Goal: Task Accomplishment & Management: Manage account settings

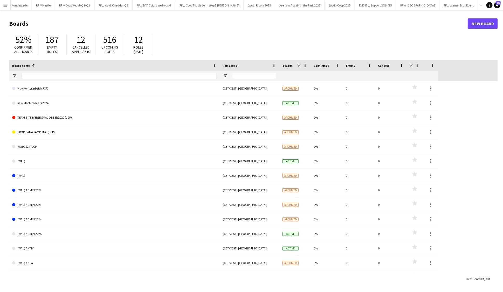
scroll to position [0, 486]
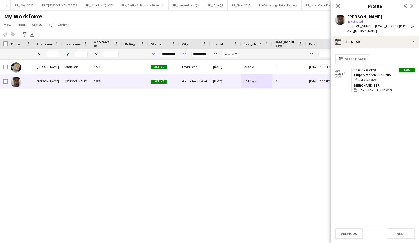
click at [339, 5] on icon at bounding box center [338, 6] width 4 height 4
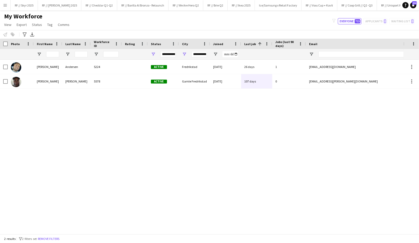
click at [6, 6] on app-icon "Menu" at bounding box center [5, 5] width 4 height 4
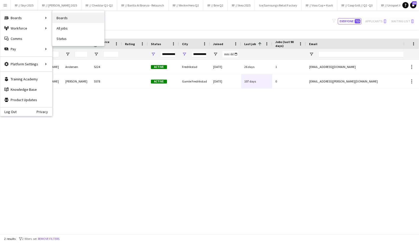
click at [59, 17] on link "Boards" at bounding box center [78, 18] width 52 height 10
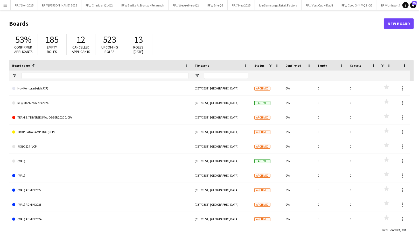
click at [46, 72] on div at bounding box center [105, 76] width 167 height 10
click at [46, 75] on input "Board name Filter Input" at bounding box center [105, 76] width 167 height 6
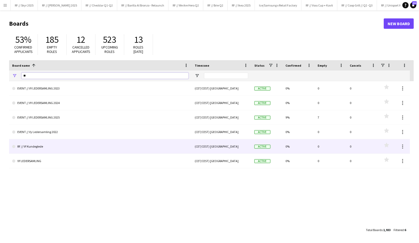
type input "**"
click at [34, 150] on link "RF // VY Kundeglede" at bounding box center [100, 146] width 176 height 15
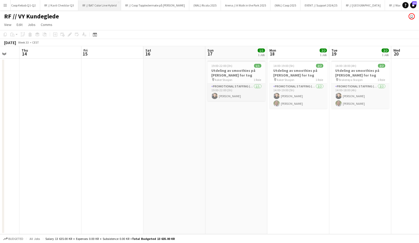
scroll to position [0, 552]
click at [59, 6] on button "RF // Kavli Cheddar Q3 Close" at bounding box center [62, 5] width 38 height 10
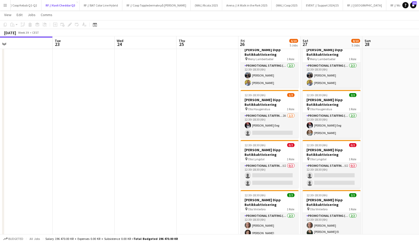
scroll to position [21, 0]
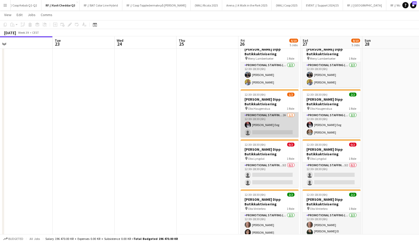
click at [264, 126] on app-card-role "Promotional Staffing (Promotional Staff) 2A 1/2 12:30-18:30 (6h) Birk Eeg singl…" at bounding box center [270, 124] width 58 height 25
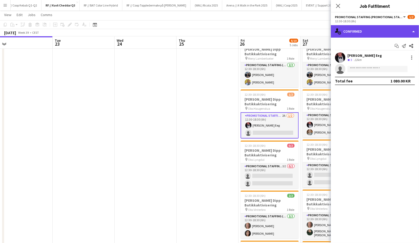
click at [364, 31] on div "single-neutral-actions-check-2 Confirmed" at bounding box center [375, 31] width 88 height 12
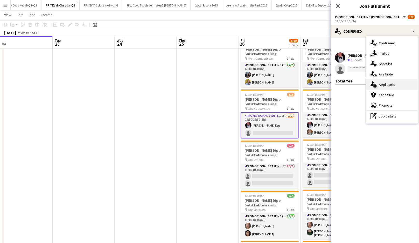
click at [384, 82] on div "single-neutral-actions-information Applicants" at bounding box center [391, 84] width 51 height 10
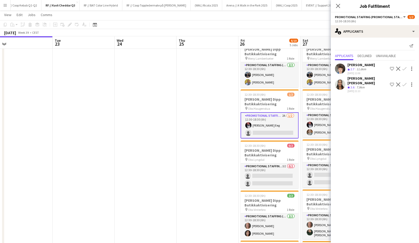
click at [405, 67] on app-icon "Confirm" at bounding box center [404, 69] width 4 height 4
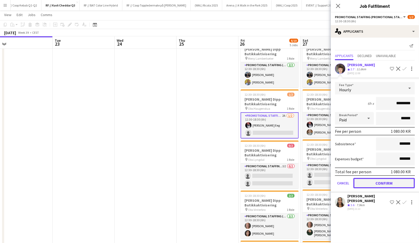
click at [390, 183] on button "Confirm" at bounding box center [383, 183] width 61 height 10
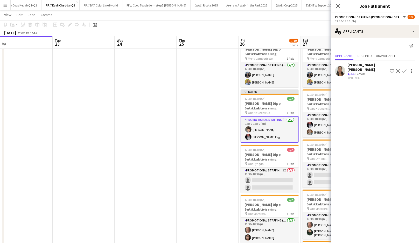
click at [223, 171] on app-date-cell at bounding box center [208, 168] width 62 height 263
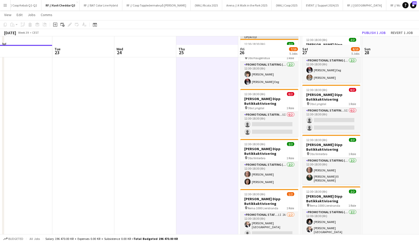
scroll to position [90, 0]
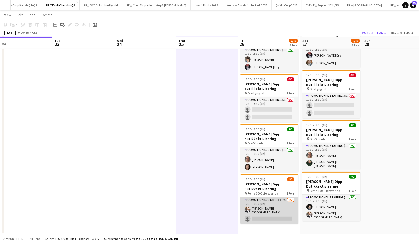
click at [264, 208] on app-card-role "Promotional Staffing (Promotional Staff) 1I 2A 1/2 12:30-18:30 (6h) Hans Torste…" at bounding box center [269, 210] width 58 height 27
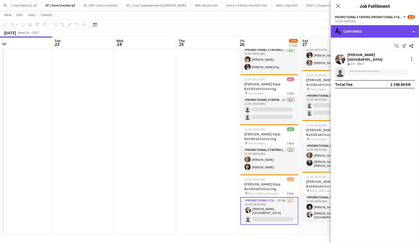
click at [359, 34] on div "single-neutral-actions-check-2 Confirmed" at bounding box center [375, 31] width 88 height 12
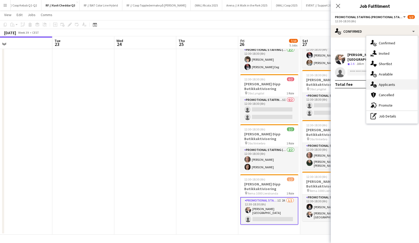
click at [388, 85] on span "Applicants" at bounding box center [387, 84] width 16 height 5
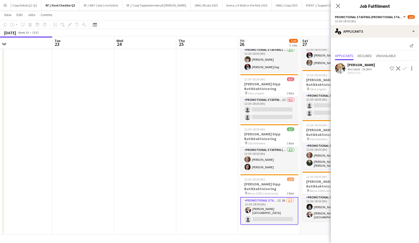
click at [365, 69] on div "26.8km" at bounding box center [367, 69] width 12 height 4
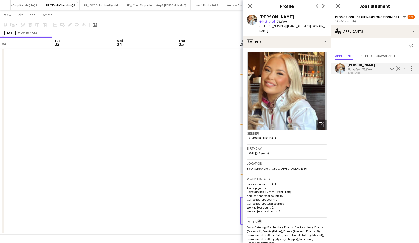
click at [365, 69] on div "26.8km" at bounding box center [367, 69] width 12 height 4
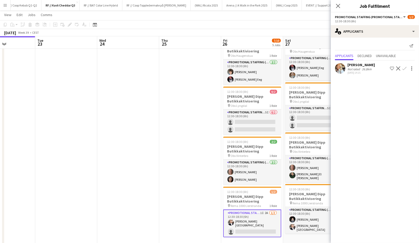
scroll to position [0, 213]
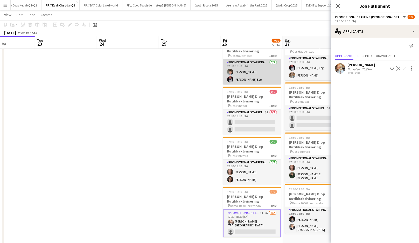
click at [246, 73] on app-card-role "Promotional Staffing (Promotional Staff) 2/2 12:30-18:30 (6h) Kian McKenna Birk…" at bounding box center [252, 71] width 58 height 25
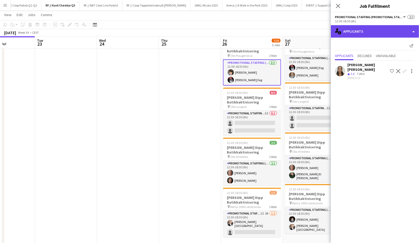
click at [350, 36] on div "single-neutral-actions-information Applicants" at bounding box center [375, 31] width 88 height 12
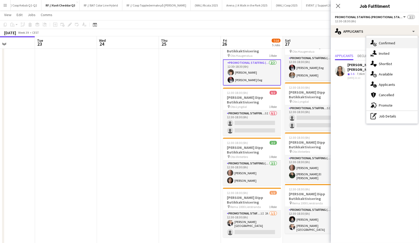
click at [379, 45] on span "Confirmed" at bounding box center [387, 43] width 16 height 5
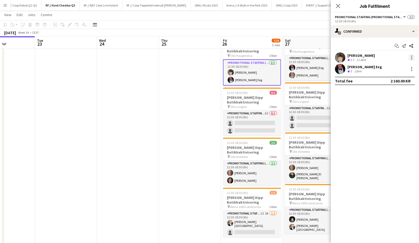
click at [414, 58] on div at bounding box center [412, 57] width 6 height 6
click at [395, 116] on span "Remove" at bounding box center [395, 117] width 32 height 5
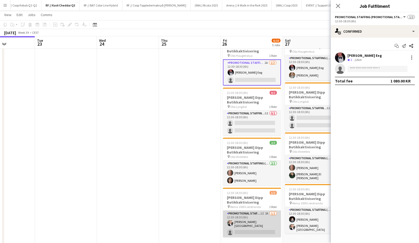
click at [256, 226] on app-card-role "Promotional Staffing (Promotional Staff) 1I 2A 1/2 12:30-18:30 (6h) Hans Torste…" at bounding box center [252, 224] width 58 height 27
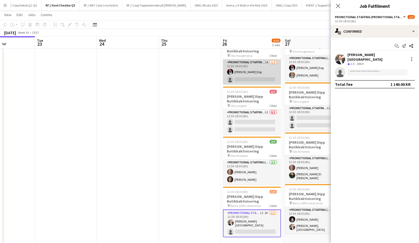
click at [242, 73] on app-card-role "Promotional Staffing (Promotional Staff) 1A 1/2 12:30-18:30 (6h) Birk Eeg singl…" at bounding box center [252, 71] width 58 height 25
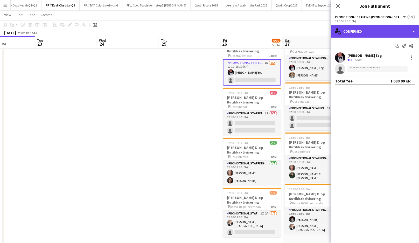
click at [345, 34] on div "single-neutral-actions-check-2 Confirmed" at bounding box center [375, 31] width 88 height 12
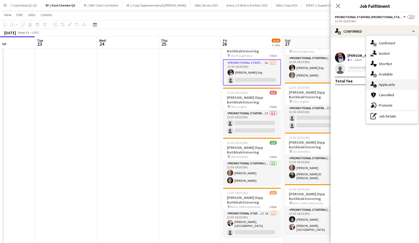
click at [384, 85] on span "Applicants" at bounding box center [387, 84] width 16 height 5
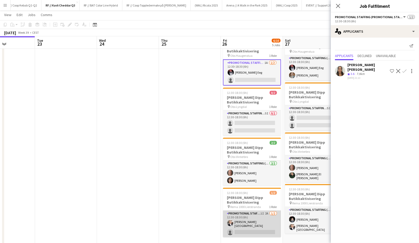
click at [267, 225] on app-card-role "Promotional Staffing (Promotional Staff) 1I 2A 1/2 12:30-18:30 (6h) Hans Torste…" at bounding box center [252, 224] width 58 height 27
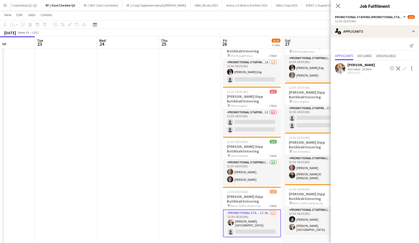
click at [343, 70] on app-user-avatar at bounding box center [340, 68] width 10 height 10
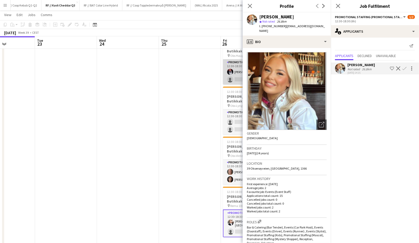
click at [232, 72] on app-user-avatar at bounding box center [230, 72] width 6 height 6
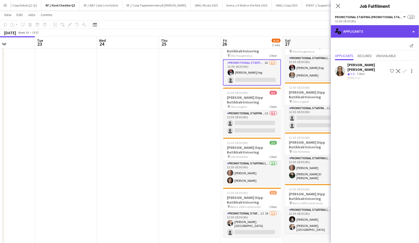
click at [345, 34] on div "single-neutral-actions-information Applicants" at bounding box center [375, 31] width 88 height 12
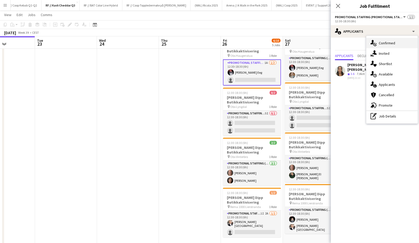
click at [374, 43] on icon "single-neutral-actions-check-2" at bounding box center [373, 43] width 6 height 6
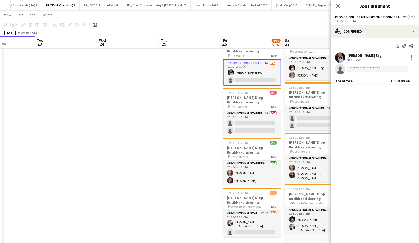
click at [344, 60] on app-user-avatar at bounding box center [340, 57] width 10 height 10
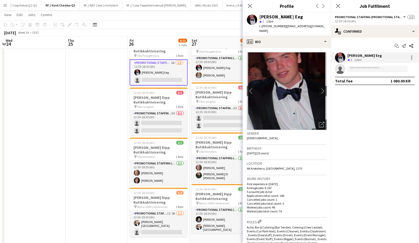
scroll to position [0, 187]
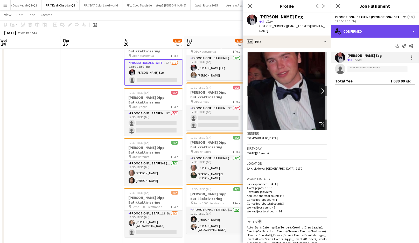
click at [354, 32] on div "single-neutral-actions-check-2 Confirmed" at bounding box center [375, 31] width 88 height 12
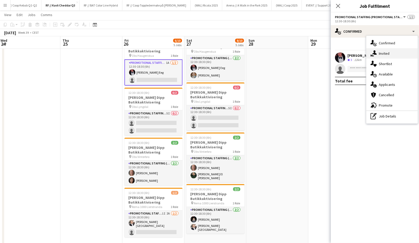
click at [378, 50] on div "single-neutral-actions-share-1 Invited" at bounding box center [391, 53] width 51 height 10
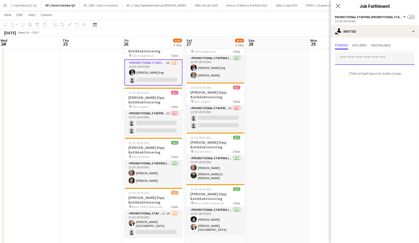
click at [353, 60] on input "text" at bounding box center [375, 58] width 80 height 13
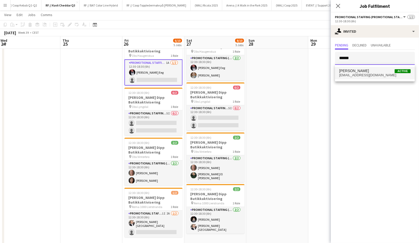
type input "******"
click at [360, 73] on span "aurorahansenn@gmail.com" at bounding box center [375, 75] width 72 height 4
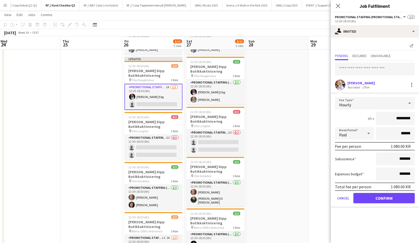
scroll to position [54, 0]
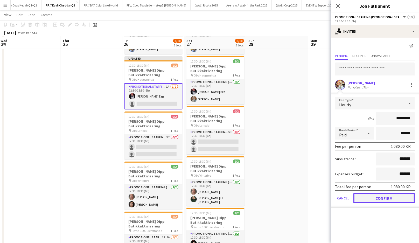
click at [376, 198] on button "Confirm" at bounding box center [383, 198] width 61 height 10
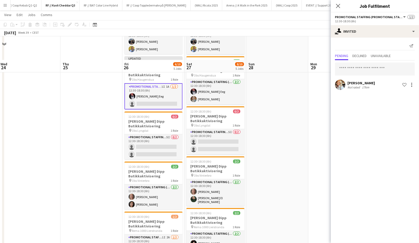
scroll to position [90, 0]
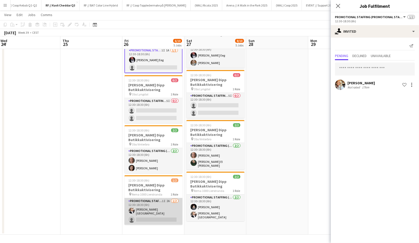
click at [157, 213] on app-card-role "Promotional Staffing (Promotional Staff) 1I 2A 1/2 12:30-18:30 (6h) Hans Torste…" at bounding box center [153, 211] width 58 height 27
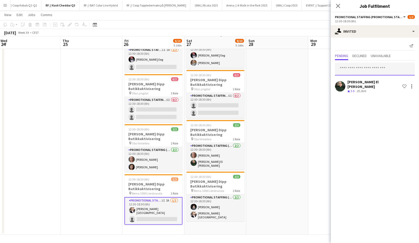
click at [372, 67] on input "text" at bounding box center [375, 68] width 80 height 13
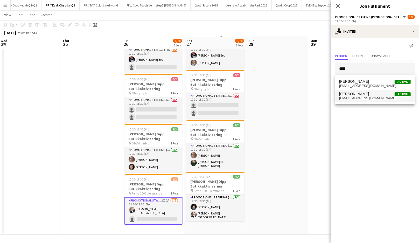
type input "****"
click at [372, 96] on span "Kian McKenna Active" at bounding box center [375, 94] width 72 height 4
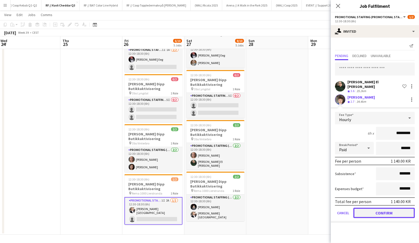
click at [377, 210] on button "Confirm" at bounding box center [383, 213] width 61 height 10
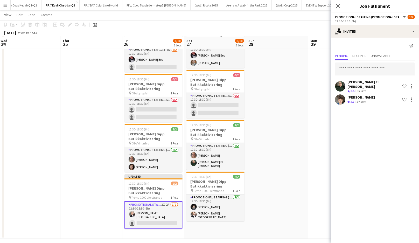
click at [286, 170] on app-date-cell at bounding box center [277, 103] width 62 height 271
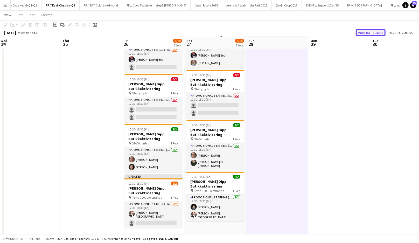
click at [376, 32] on button "Publish 2 jobs" at bounding box center [371, 32] width 30 height 7
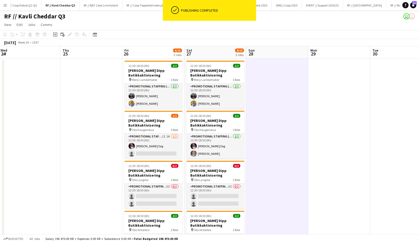
scroll to position [0, 0]
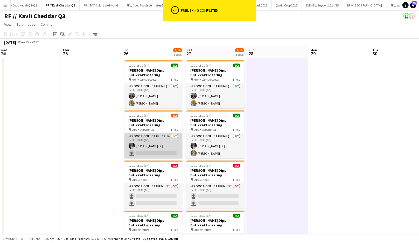
click at [161, 143] on app-card-role "Promotional Staffing (Promotional Staff) 1I 1A 1/2 12:30-18:30 (6h) Birk Eeg si…" at bounding box center [153, 145] width 58 height 25
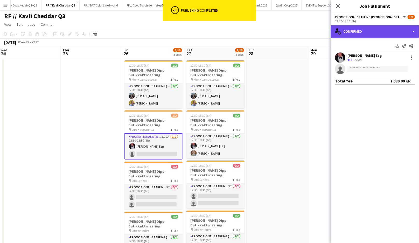
click at [360, 31] on div "single-neutral-actions-check-2 Confirmed" at bounding box center [375, 31] width 88 height 12
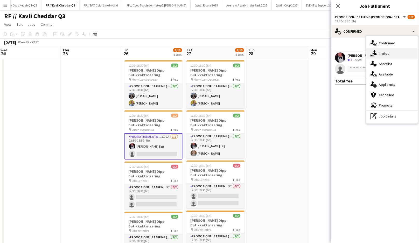
click at [380, 50] on div "single-neutral-actions-share-1 Invited" at bounding box center [391, 53] width 51 height 10
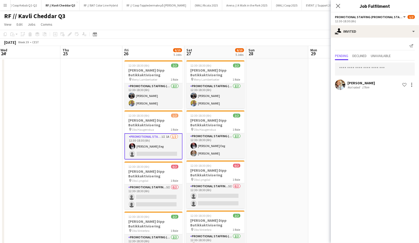
click at [361, 91] on div "Send notification Pending Declined Unavailable Aurora Hansen Not rated 17km Sho…" at bounding box center [375, 67] width 88 height 58
click at [360, 89] on div "Not rated" at bounding box center [353, 87] width 13 height 4
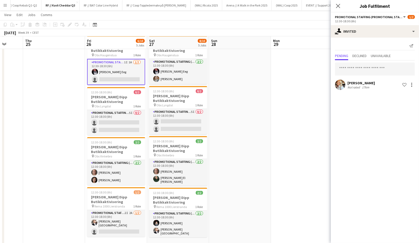
scroll to position [0, 156]
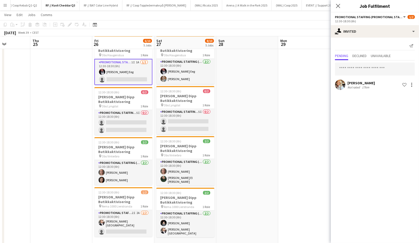
click at [234, 115] on app-date-cell at bounding box center [247, 140] width 62 height 313
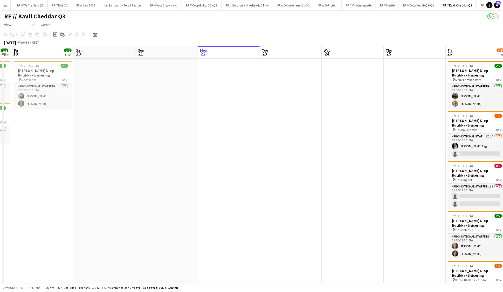
scroll to position [0, 261]
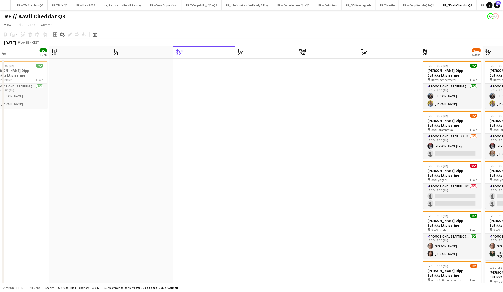
click at [195, 103] on app-date-cell at bounding box center [204, 215] width 62 height 313
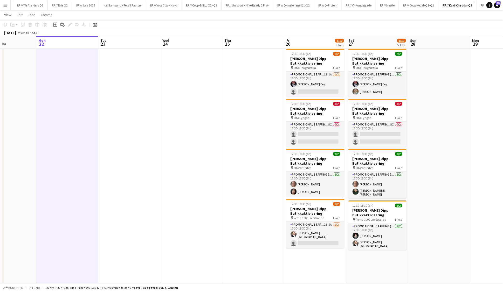
scroll to position [62, 0]
click at [178, 69] on app-date-cell at bounding box center [191, 177] width 62 height 363
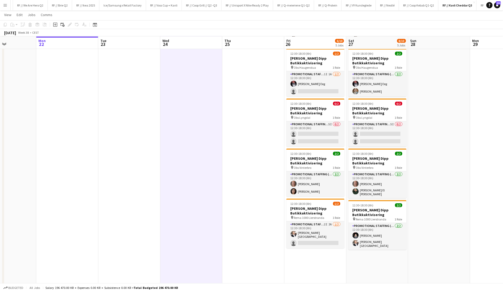
click at [178, 69] on app-date-cell at bounding box center [191, 177] width 62 height 363
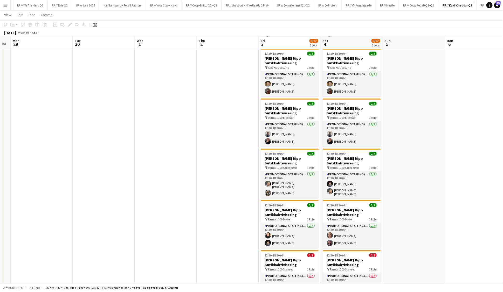
scroll to position [0, 237]
click at [170, 100] on app-date-cell at bounding box center [166, 177] width 62 height 363
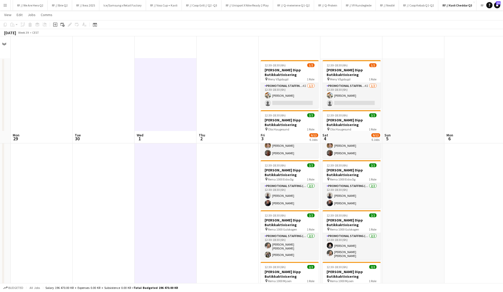
scroll to position [138, 0]
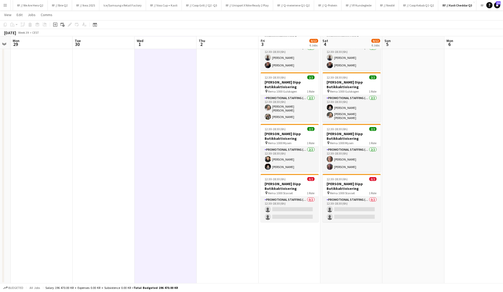
click at [308, 236] on app-date-cell "12:30-18:30 (6h) 1/2 Kavli Cheddar Dipp Butikkaktivisering pin Meny Vågsbygd 1 …" at bounding box center [289, 101] width 62 height 363
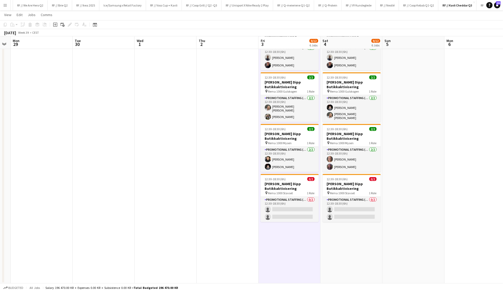
click at [303, 243] on app-date-cell "12:30-18:30 (6h) 1/2 Kavli Cheddar Dipp Butikkaktivisering pin Meny Vågsbygd 1 …" at bounding box center [289, 101] width 62 height 363
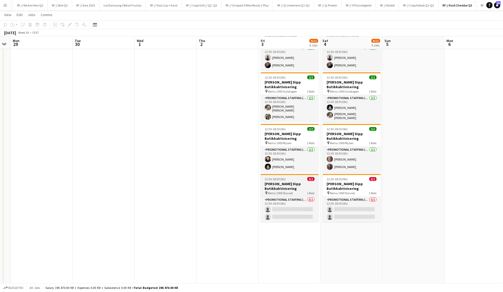
drag, startPoint x: 195, startPoint y: 103, endPoint x: 282, endPoint y: 191, distance: 124.5
click at [282, 191] on span "Rema 1000 Stavset" at bounding box center [280, 193] width 25 height 4
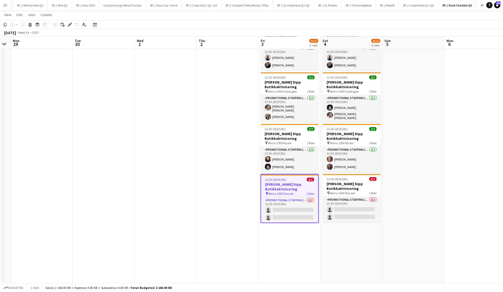
click at [68, 24] on icon at bounding box center [69, 24] width 3 height 3
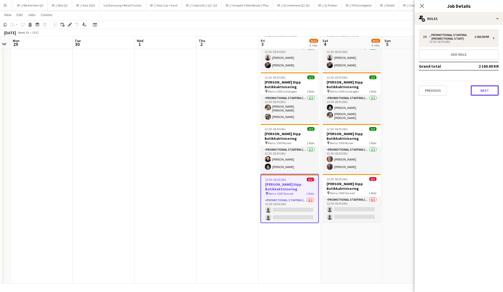
click at [419, 88] on button "Next" at bounding box center [485, 90] width 28 height 10
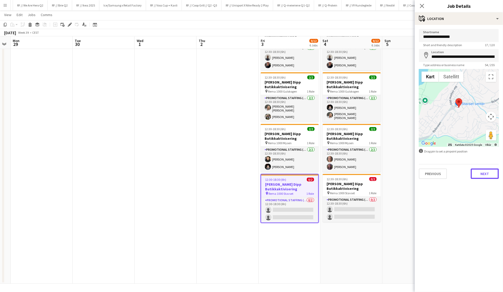
click at [419, 173] on button "Next" at bounding box center [485, 174] width 28 height 10
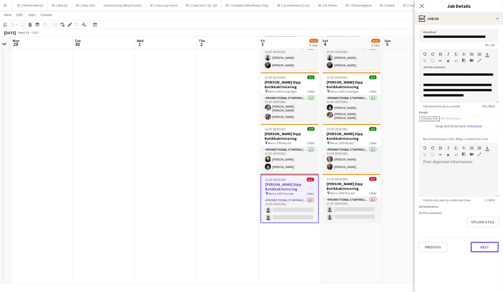
click at [419, 243] on button "Next" at bounding box center [485, 247] width 28 height 10
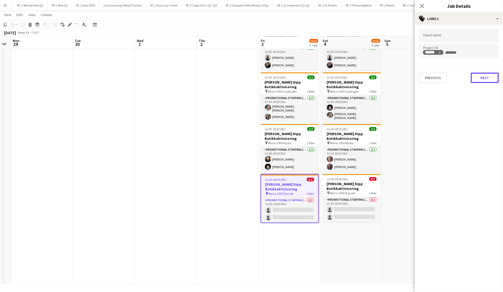
click at [419, 76] on button "Next" at bounding box center [485, 78] width 28 height 10
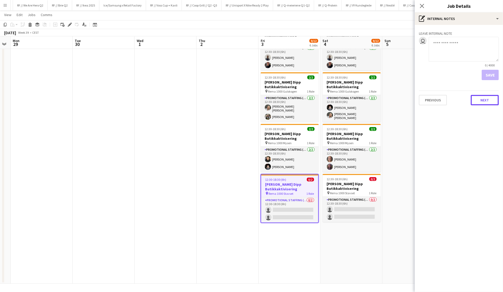
click at [419, 100] on button "Next" at bounding box center [485, 100] width 28 height 10
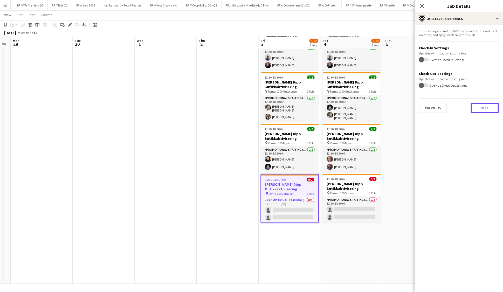
click at [419, 107] on button "Next" at bounding box center [485, 108] width 28 height 10
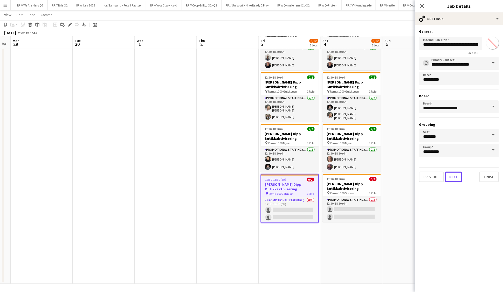
click at [419, 177] on button "Next" at bounding box center [453, 177] width 17 height 10
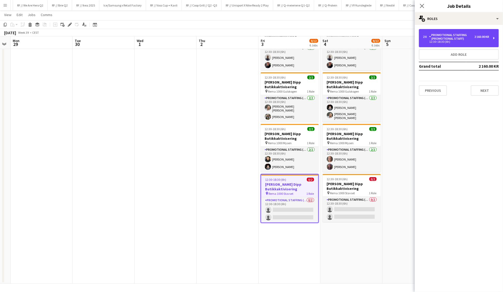
click at [419, 39] on div "Promotional Staffing (Promotional Staff)" at bounding box center [451, 36] width 45 height 7
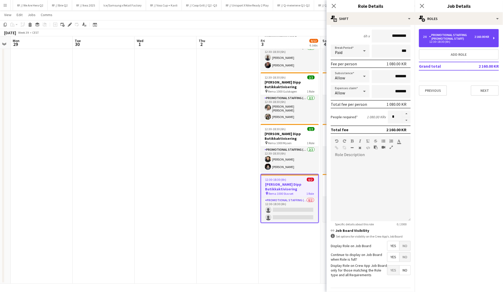
scroll to position [59, 0]
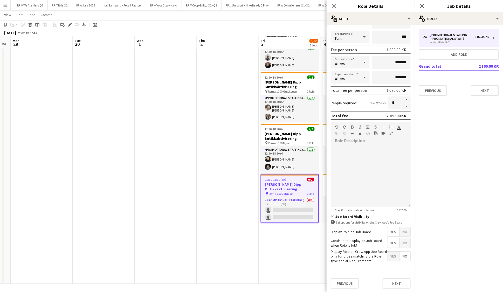
click at [200, 236] on app-date-cell at bounding box center [228, 101] width 62 height 363
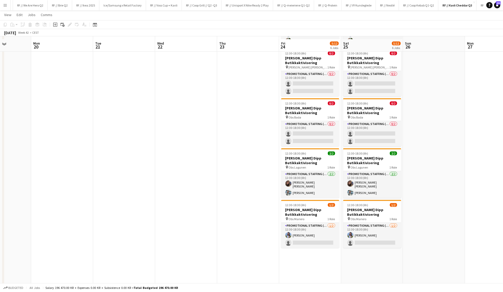
scroll to position [115, 0]
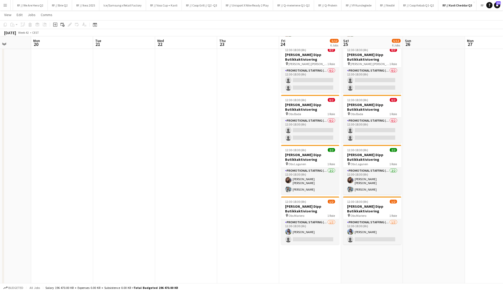
click at [309, 234] on app-card-role "Promotional Staffing (Promotional Staff) 1/2 12:30-18:30 (6h) Maren Gangsøy sin…" at bounding box center [310, 231] width 58 height 25
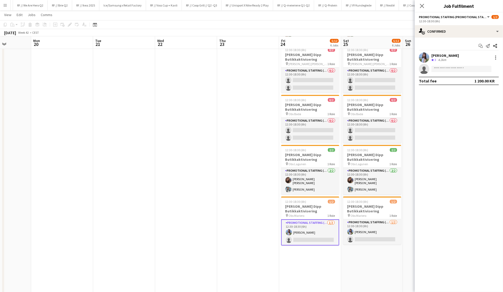
click at [419, 55] on app-user-avatar at bounding box center [424, 57] width 10 height 10
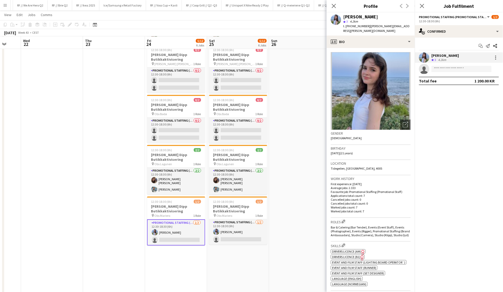
scroll to position [0, 169]
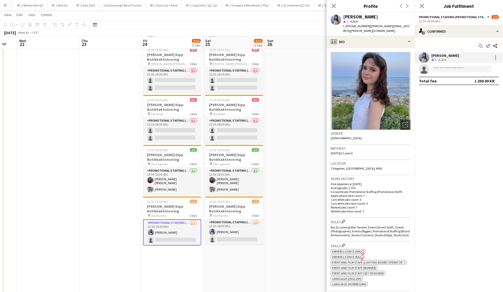
click at [298, 181] on app-date-cell at bounding box center [296, 124] width 62 height 363
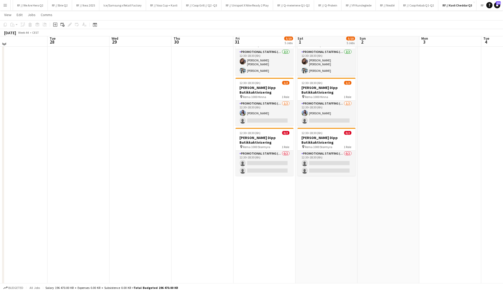
scroll to position [138, 0]
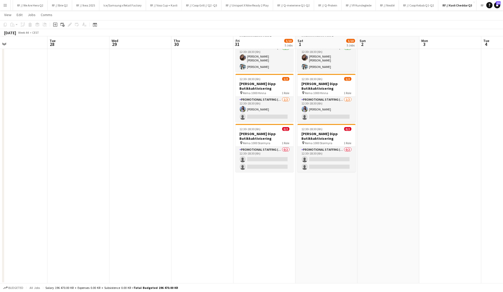
click at [203, 208] on app-date-cell at bounding box center [202, 101] width 62 height 363
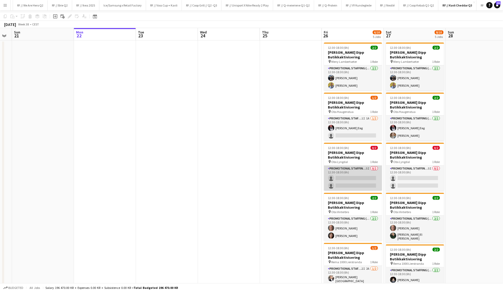
scroll to position [21, 0]
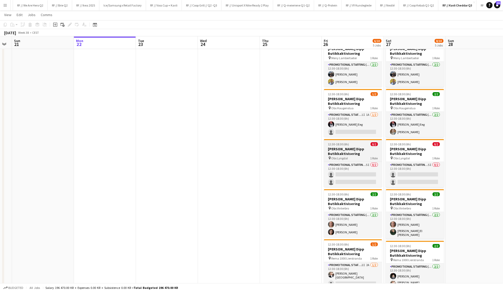
click at [344, 157] on span "Obs Lyngdal" at bounding box center [339, 158] width 17 height 4
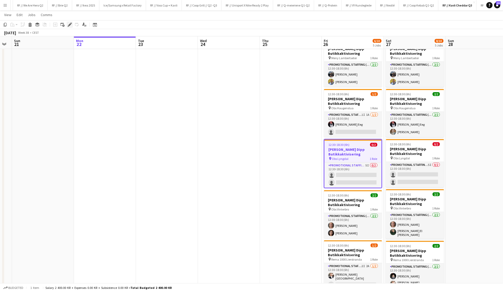
click at [69, 23] on icon "Edit" at bounding box center [70, 25] width 4 height 4
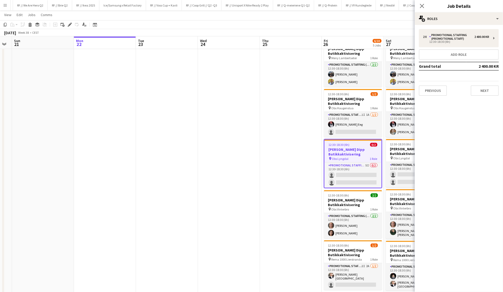
click at [307, 171] on app-date-cell at bounding box center [291, 218] width 62 height 363
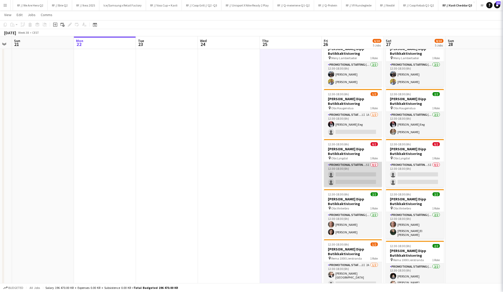
click at [344, 172] on app-card-role "Promotional Staffing (Promotional Staff) 5I 0/2 12:30-18:30 (6h) single-neutral…" at bounding box center [353, 174] width 58 height 25
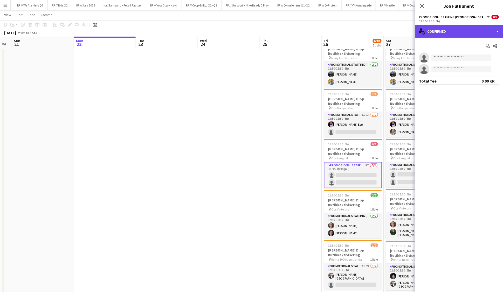
click at [419, 32] on div "single-neutral-actions-check-2 Confirmed" at bounding box center [459, 31] width 88 height 12
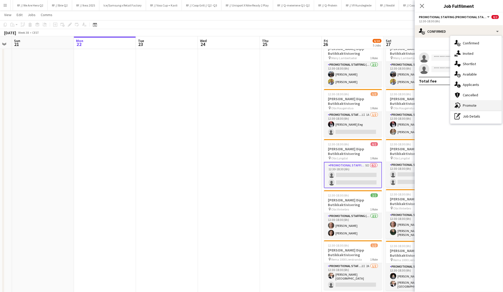
click at [419, 102] on div "advertising-megaphone Promote" at bounding box center [475, 105] width 51 height 10
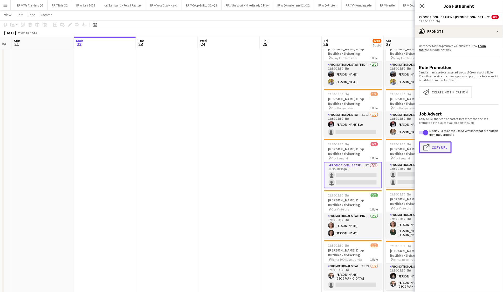
click at [419, 148] on button "Click to copy URL Copy Url" at bounding box center [435, 147] width 33 height 12
click at [402, 174] on app-card-role "Promotional Staffing (Promotional Staff) 5I 0/2 12:30-18:30 (6h) single-neutral…" at bounding box center [415, 174] width 58 height 25
click at [419, 146] on app-icon "Click to copy URL" at bounding box center [427, 147] width 8 height 6
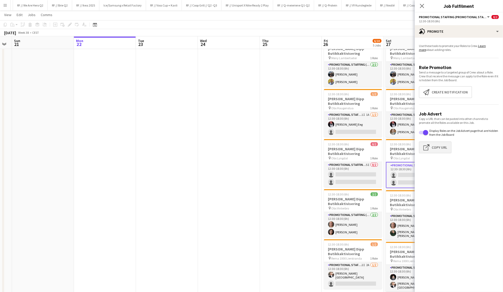
type textarea "**********"
click at [281, 129] on app-date-cell at bounding box center [291, 218] width 62 height 363
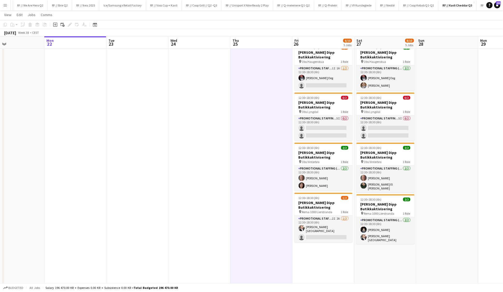
scroll to position [61, 0]
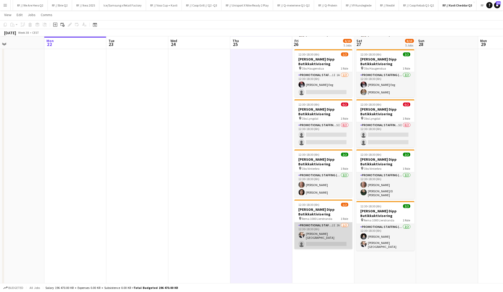
click at [325, 234] on app-card-role "Promotional Staffing (Promotional Staff) 2I 2A 1/2 12:30-18:30 (6h) Hans Torste…" at bounding box center [323, 235] width 58 height 27
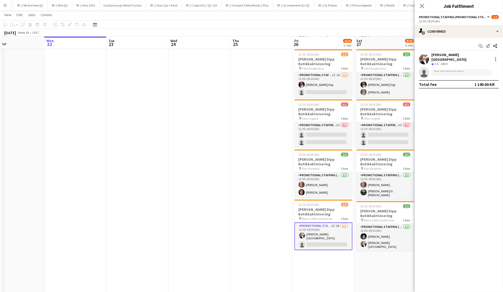
click at [223, 200] on app-date-cell at bounding box center [199, 178] width 62 height 363
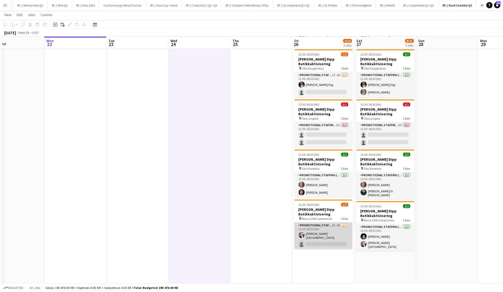
click at [313, 236] on app-card-role "Promotional Staffing (Promotional Staff) 2I 2A 1/2 12:30-18:30 (6h) Hans Torste…" at bounding box center [323, 235] width 58 height 27
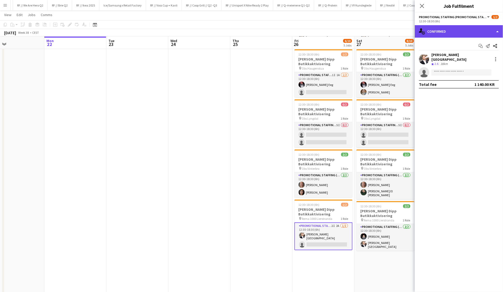
click at [419, 32] on div "single-neutral-actions-check-2 Confirmed" at bounding box center [459, 31] width 88 height 12
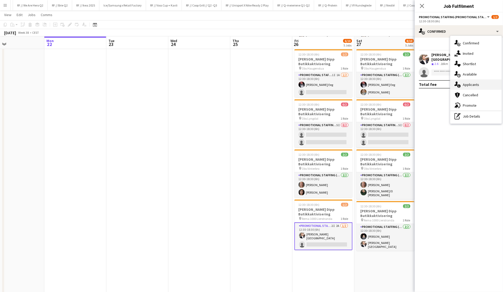
click at [419, 85] on span "Applicants" at bounding box center [471, 84] width 16 height 5
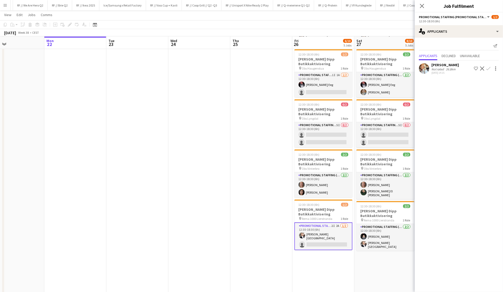
click at [419, 69] on app-icon "Confirm" at bounding box center [488, 68] width 4 height 4
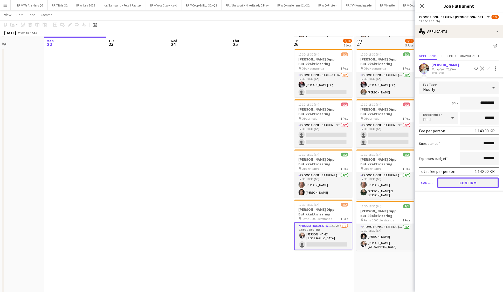
click at [419, 181] on button "Confirm" at bounding box center [467, 182] width 61 height 10
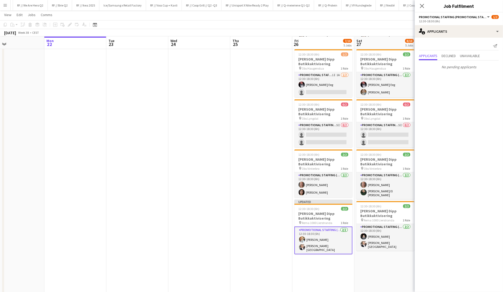
click at [246, 180] on app-date-cell at bounding box center [261, 178] width 62 height 363
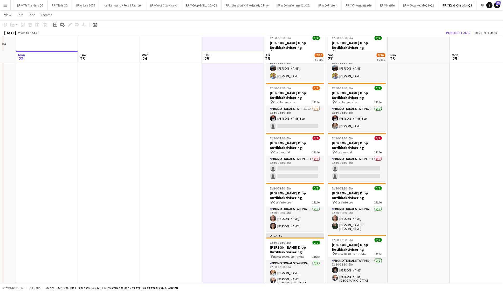
scroll to position [24, 0]
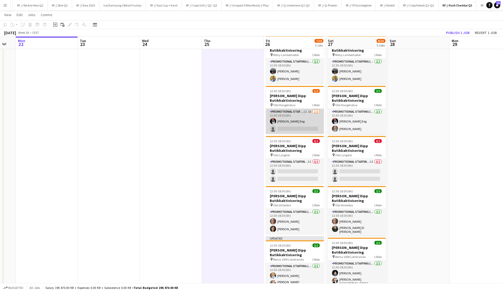
click at [307, 117] on app-card-role "Promotional Staffing (Promotional Staff) 1I 1A 1/2 12:30-18:30 (6h) Birk Eeg si…" at bounding box center [295, 121] width 58 height 25
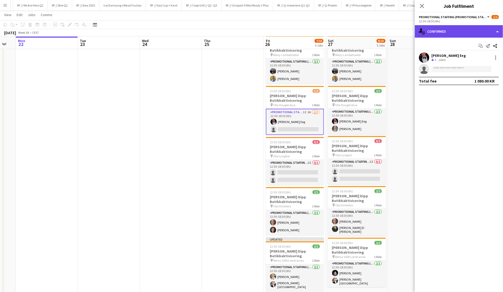
click at [419, 33] on div "single-neutral-actions-check-2 Confirmed" at bounding box center [459, 31] width 88 height 12
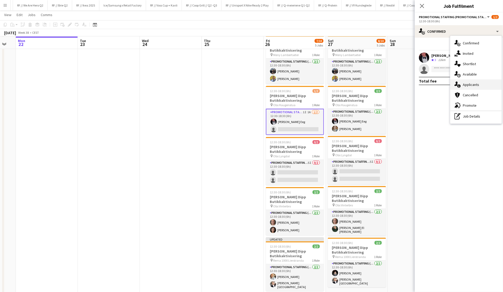
click at [419, 87] on div "single-neutral-actions-information Applicants" at bounding box center [475, 84] width 51 height 10
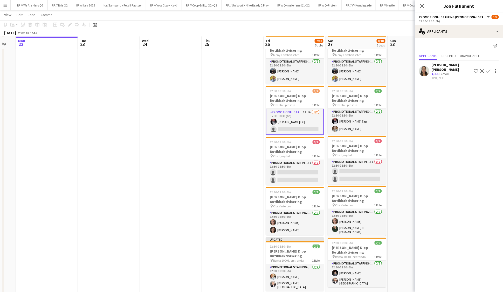
click at [282, 124] on app-card-role "Promotional Staffing (Promotional Staff) 1I 1A 1/2 12:30-18:30 (6h) Birk Eeg si…" at bounding box center [295, 122] width 58 height 26
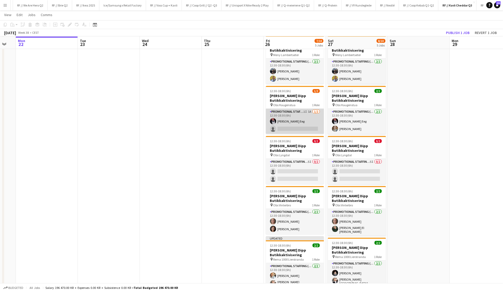
click at [282, 124] on app-card-role "Promotional Staffing (Promotional Staff) 1I 1A 1/2 12:30-18:30 (6h) Birk Eeg si…" at bounding box center [295, 121] width 58 height 25
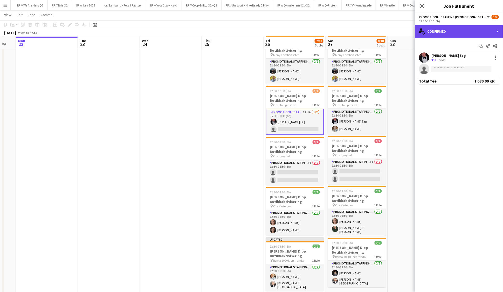
click at [419, 30] on div "single-neutral-actions-check-2 Confirmed" at bounding box center [459, 31] width 88 height 12
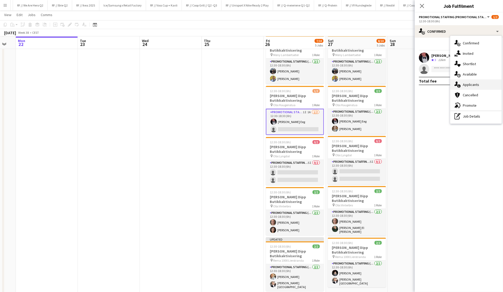
click at [419, 82] on span "Applicants" at bounding box center [471, 84] width 16 height 5
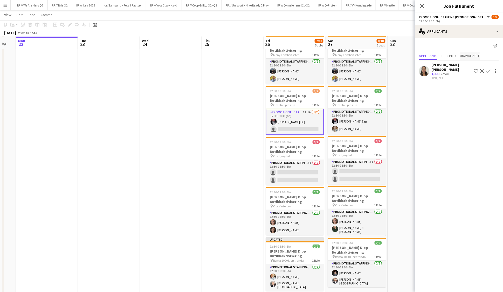
click at [419, 57] on span "Unavailable" at bounding box center [470, 56] width 20 height 4
click at [419, 46] on span "Declined" at bounding box center [448, 45] width 14 height 4
click at [419, 46] on span "Applicants" at bounding box center [428, 45] width 18 height 4
click at [419, 51] on div "Send notification Applicants Declined Unavailable Kristine Dahl Iyamu Crew rati…" at bounding box center [459, 61] width 88 height 47
click at [419, 54] on span "Declined" at bounding box center [448, 56] width 14 height 4
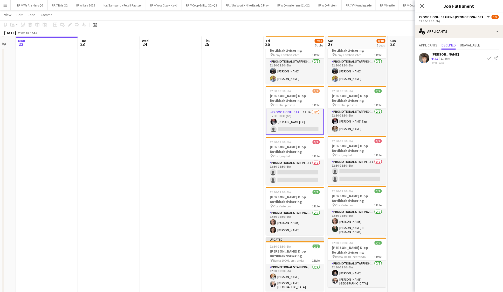
click at [419, 58] on app-icon "Confirm" at bounding box center [489, 58] width 4 height 4
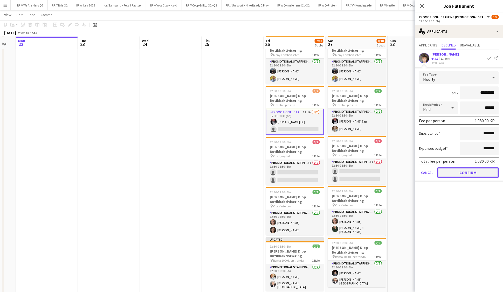
click at [419, 172] on button "Confirm" at bounding box center [467, 172] width 61 height 10
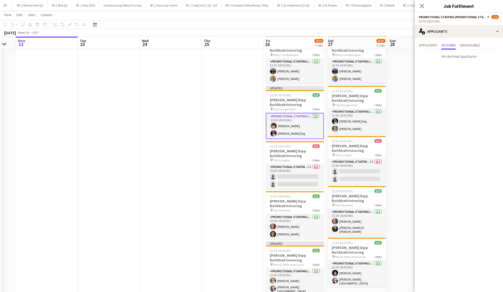
click at [408, 132] on app-date-cell at bounding box center [419, 215] width 62 height 363
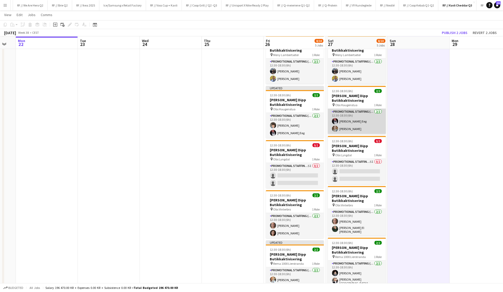
click at [362, 129] on app-card-role "Promotional Staffing (Promotional Staff) 2/2 12:30-18:30 (6h) Birk Eeg Alexande…" at bounding box center [357, 121] width 58 height 25
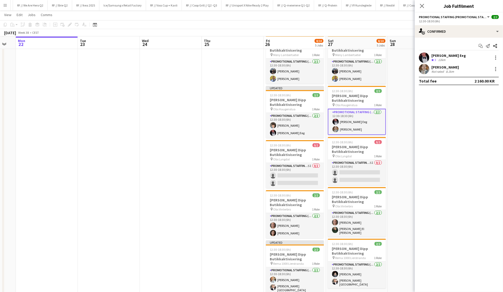
click at [397, 122] on app-date-cell at bounding box center [419, 215] width 62 height 363
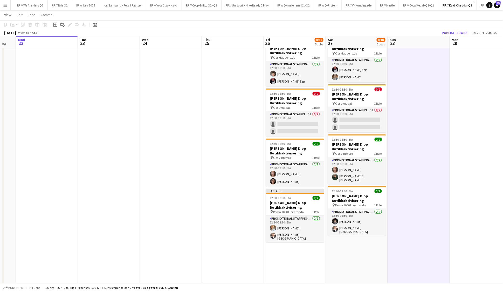
scroll to position [75, 0]
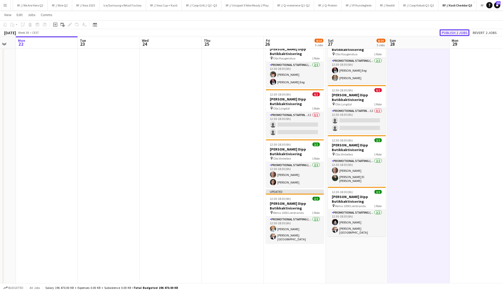
click at [419, 32] on button "Publish 2 jobs" at bounding box center [454, 32] width 30 height 7
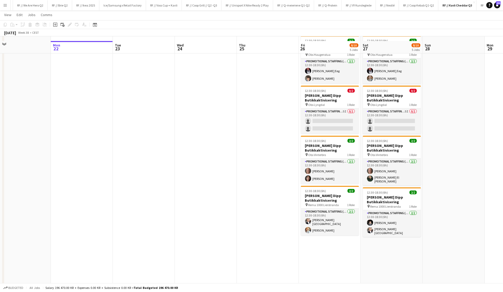
scroll to position [82, 0]
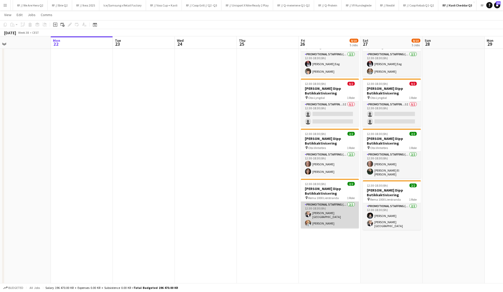
click at [336, 215] on app-card-role "Promotional Staffing (Promotional Staff) 2/2 12:30-18:30 (6h) Hans Torstein Lær…" at bounding box center [330, 214] width 58 height 27
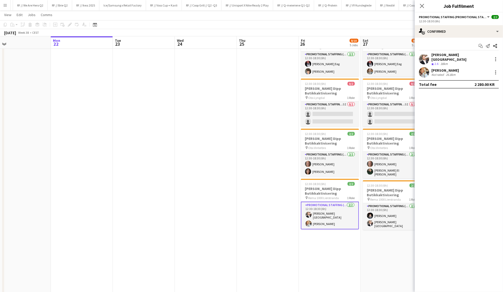
click at [419, 62] on span "2.6" at bounding box center [436, 64] width 4 height 4
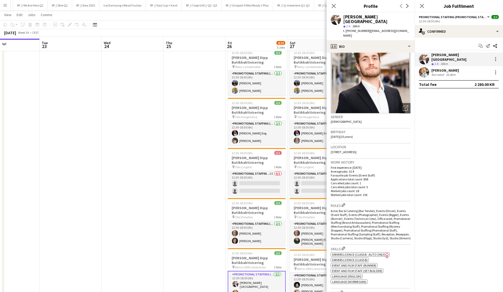
scroll to position [0, 0]
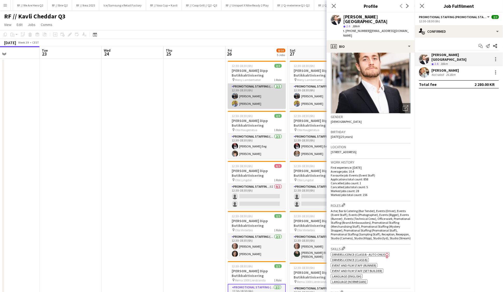
click at [248, 103] on app-card-role "Promotional Staffing (Promotional Staff) 2/2 12:30-18:30 (6h) Doris Kasymova Si…" at bounding box center [257, 95] width 58 height 25
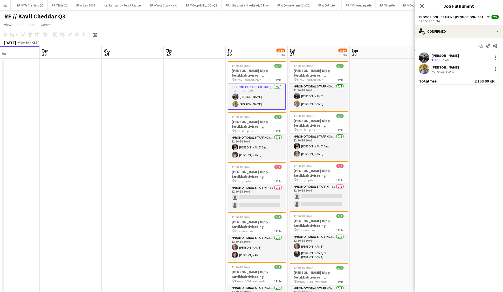
click at [419, 68] on app-user-avatar at bounding box center [424, 69] width 10 height 10
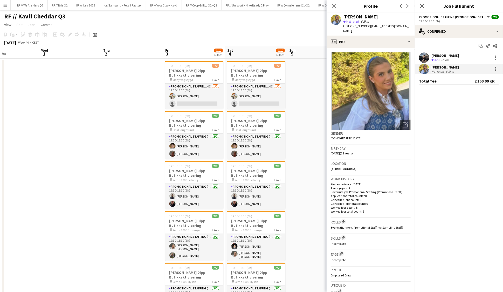
click at [124, 167] on app-date-cell at bounding box center [132, 240] width 62 height 363
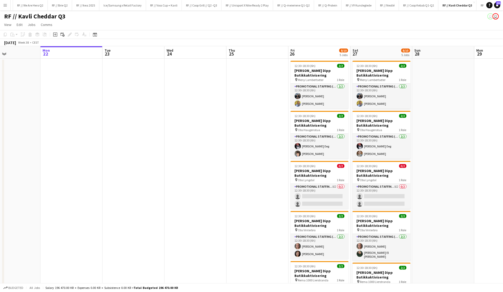
scroll to position [19, 0]
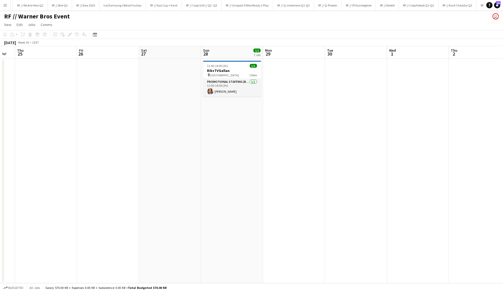
scroll to position [0, 109]
click at [222, 88] on app-card-role "Promotional Staffing (Brand Ambassadors) 1/1 11:00-14:00 (3h) Helena Nordby" at bounding box center [232, 88] width 58 height 18
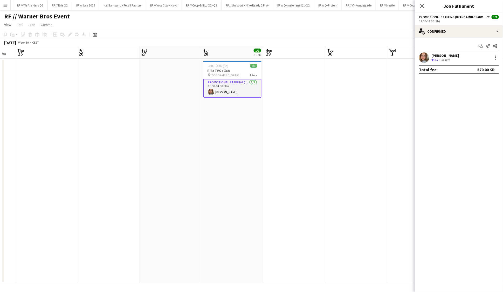
click at [430, 57] on div "Helena Nordby Crew rating 3.7 30.4km" at bounding box center [459, 57] width 88 height 10
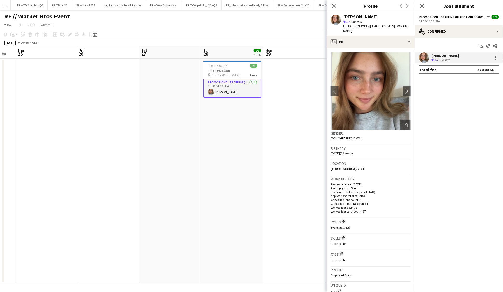
drag, startPoint x: 376, startPoint y: 164, endPoint x: 331, endPoint y: 163, distance: 45.4
click at [331, 163] on div "Location 219 Torpedalsveien, Halden, 1764" at bounding box center [371, 167] width 80 height 15
copy span "219 Torpedalsveien, Halden, 1764"
click at [273, 103] on app-date-cell at bounding box center [294, 171] width 62 height 224
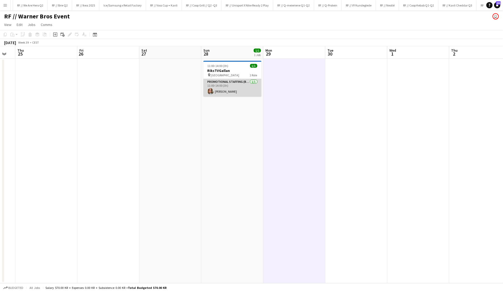
click at [236, 92] on app-card-role "Promotional Staffing (Brand Ambassadors) 1/1 11:00-14:00 (3h) Helena Nordby" at bounding box center [232, 88] width 58 height 18
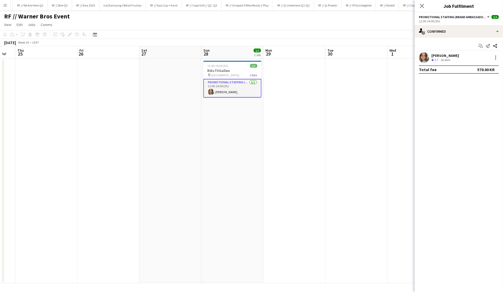
click at [274, 93] on app-date-cell at bounding box center [294, 171] width 62 height 224
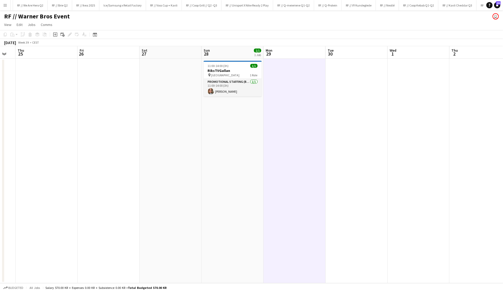
click at [235, 70] on h3 "RiksTVGallan" at bounding box center [233, 70] width 58 height 5
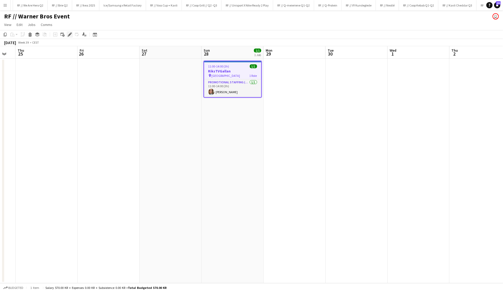
click at [71, 33] on icon at bounding box center [71, 32] width 1 height 1
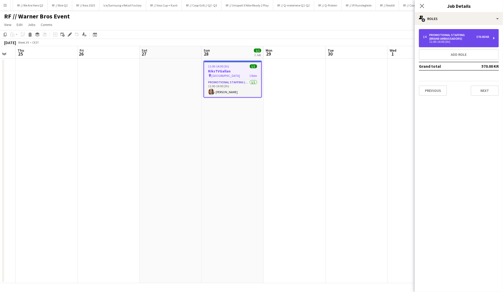
click at [464, 44] on div "1 x Promotional Staffing (Brand Ambassadors) 570.00 KR 11:00-14:00 (3h)" at bounding box center [459, 38] width 80 height 18
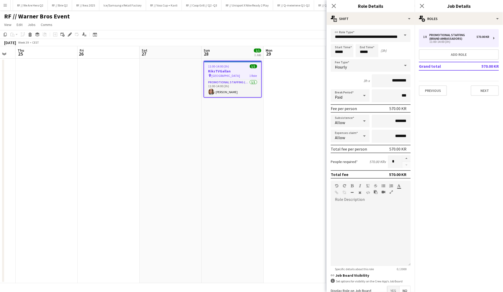
click at [293, 138] on app-date-cell at bounding box center [294, 171] width 62 height 224
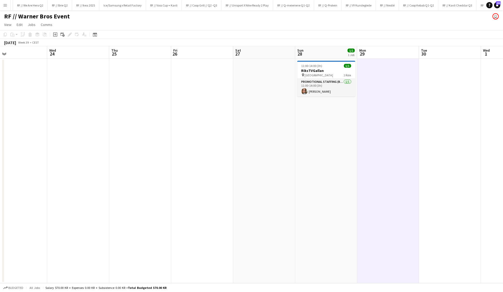
scroll to position [0, 135]
click at [264, 85] on app-date-cell at bounding box center [267, 171] width 62 height 224
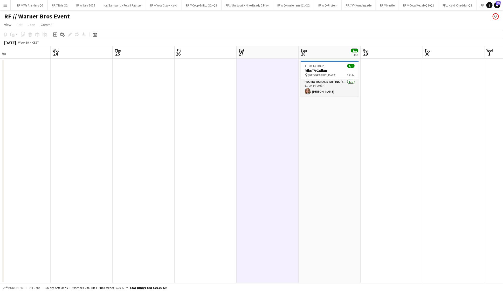
click at [323, 129] on app-date-cell "11:00-14:00 (3h) 1/1 RiksTVGallan pin Fredrikstad Quality Resort 1 Role Promoti…" at bounding box center [329, 171] width 62 height 224
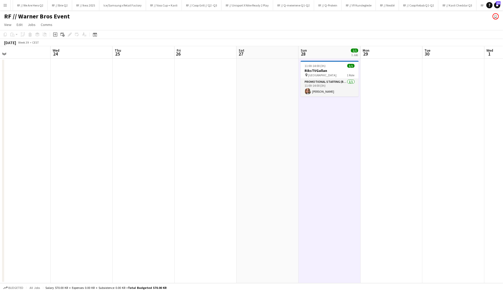
click at [323, 129] on app-date-cell "11:00-14:00 (3h) 1/1 RiksTVGallan pin Fredrikstad Quality Resort 1 Role Promoti…" at bounding box center [329, 171] width 62 height 224
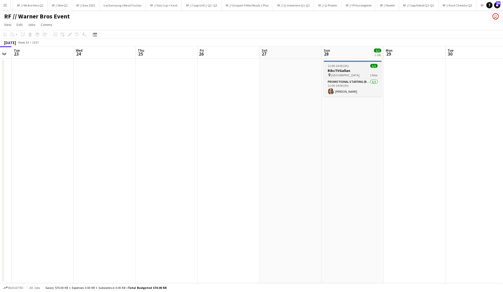
scroll to position [0, 109]
click at [288, 73] on app-date-cell at bounding box center [294, 171] width 62 height 224
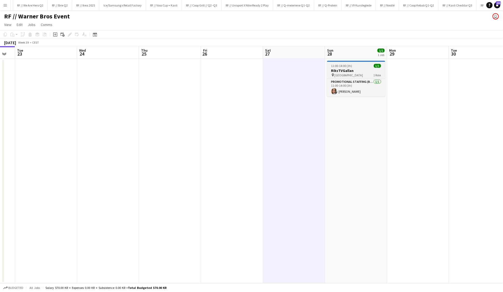
click at [363, 68] on h3 "RiksTVGallan" at bounding box center [356, 70] width 58 height 5
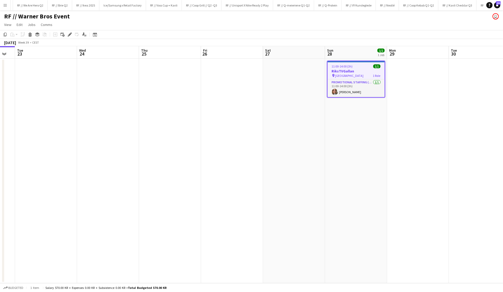
click at [316, 64] on app-date-cell at bounding box center [294, 171] width 62 height 224
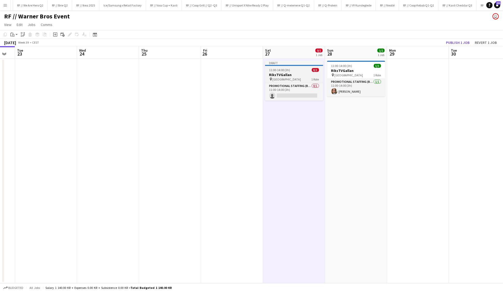
click at [289, 68] on span "11:00-14:00 (3h)" at bounding box center [279, 70] width 21 height 4
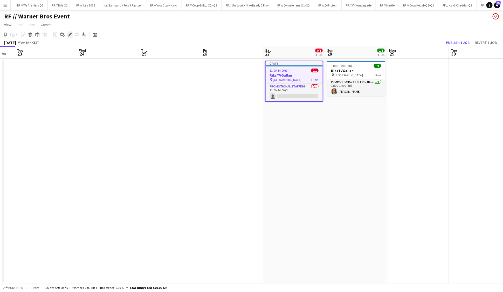
click at [68, 36] on icon at bounding box center [68, 35] width 1 height 1
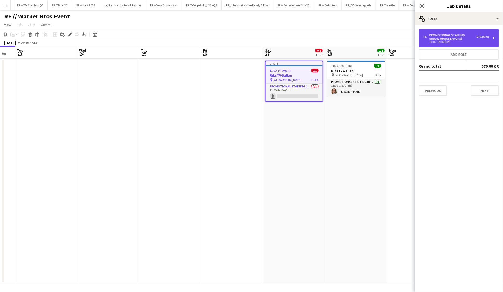
click at [467, 42] on div "11:00-14:00 (3h)" at bounding box center [456, 41] width 66 height 3
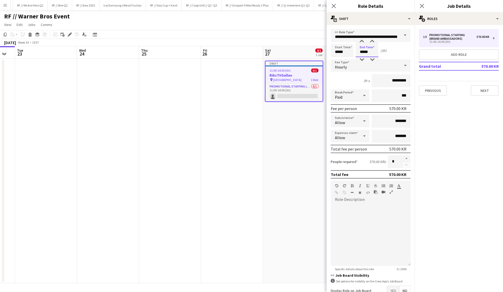
click at [366, 53] on input "*****" at bounding box center [366, 50] width 23 height 13
click at [361, 59] on div at bounding box center [361, 59] width 10 height 5
type input "*****"
click at [363, 41] on div at bounding box center [361, 41] width 10 height 5
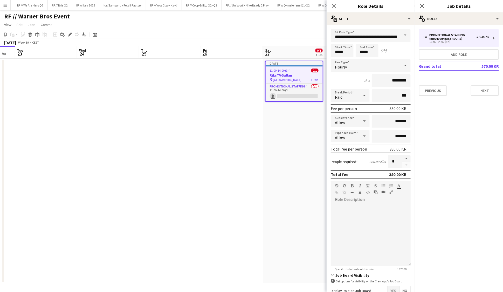
click at [396, 52] on div "Start Time ***** End Time ***** (2h)" at bounding box center [371, 50] width 80 height 13
click at [310, 129] on app-date-cell "Draft 11:00-14:00 (3h) 0/1 RiksTVGallan pin Fredrikstad Quality Resort 1 Role P…" at bounding box center [294, 171] width 62 height 224
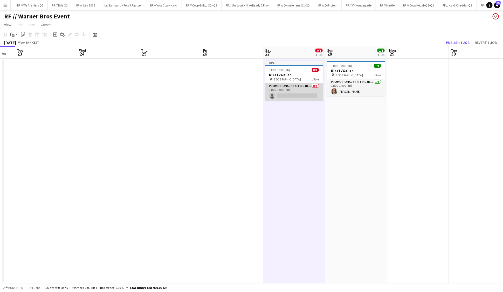
click at [304, 92] on app-card-role "Promotional Staffing (Brand Ambassadors) 0/1 11:00-13:00 (2h) single-neutral-ac…" at bounding box center [294, 92] width 58 height 18
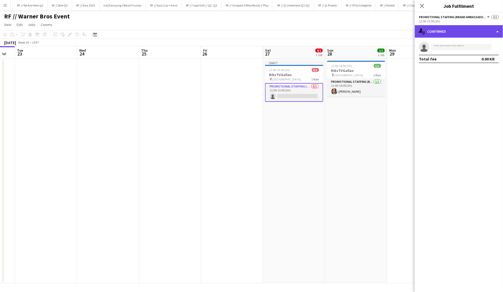
click at [436, 36] on div "single-neutral-actions-check-2 Confirmed" at bounding box center [459, 31] width 88 height 12
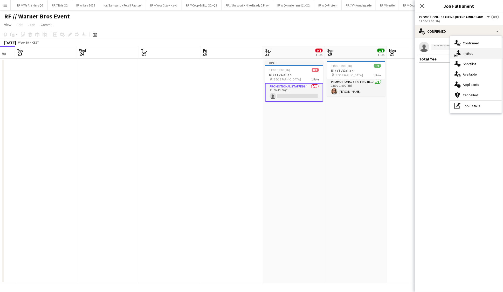
click at [472, 51] on span "Invited" at bounding box center [468, 53] width 11 height 5
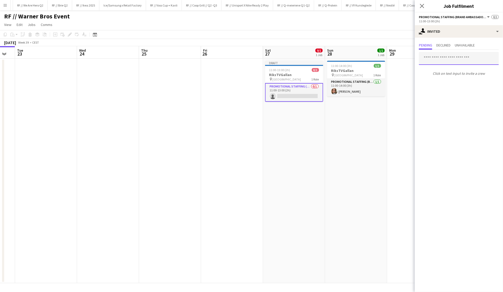
click at [459, 60] on input "text" at bounding box center [459, 58] width 80 height 13
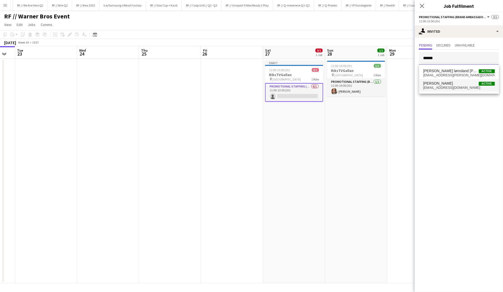
type input "******"
click at [451, 87] on span "helena.ilsjan@gmail.com" at bounding box center [459, 88] width 72 height 4
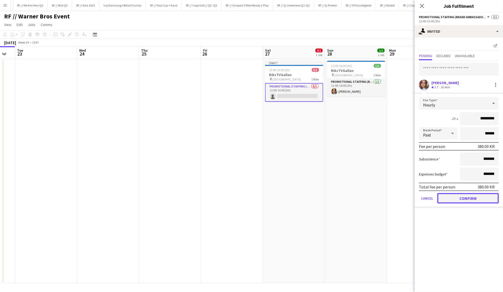
click at [472, 199] on button "Confirm" at bounding box center [467, 198] width 61 height 10
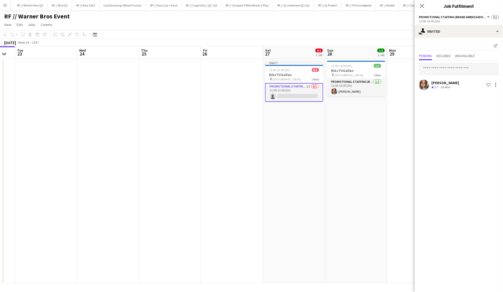
click at [237, 110] on app-date-cell at bounding box center [232, 171] width 62 height 224
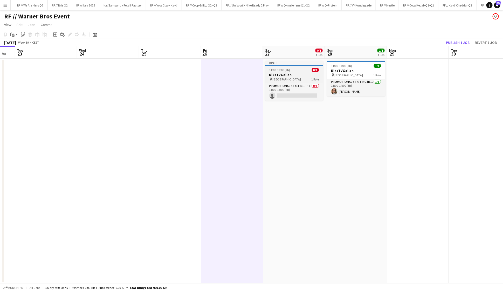
click at [279, 73] on h3 "RiksTVGallan" at bounding box center [294, 74] width 58 height 5
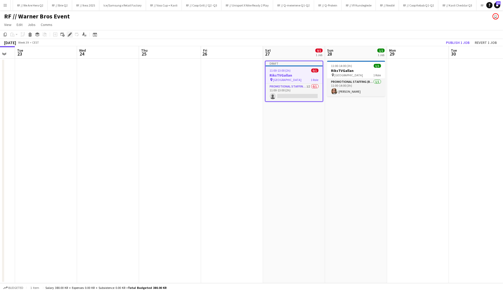
click at [71, 35] on icon "Edit" at bounding box center [70, 34] width 4 height 4
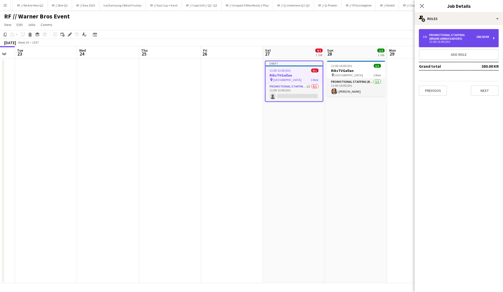
click at [457, 35] on div "Promotional Staffing (Brand Ambassadors)" at bounding box center [452, 36] width 47 height 7
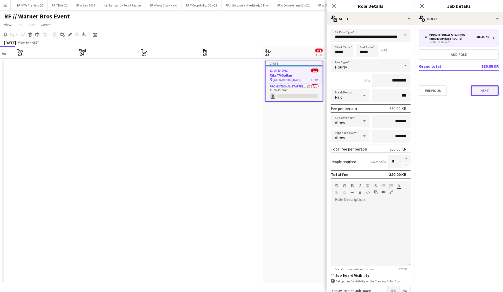
click at [480, 91] on button "Next" at bounding box center [485, 90] width 28 height 10
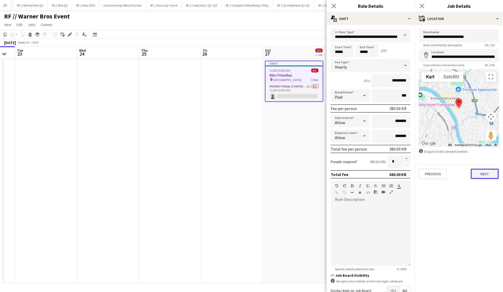
click at [481, 175] on button "Next" at bounding box center [485, 174] width 28 height 10
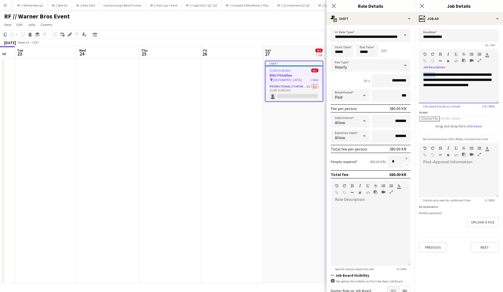
drag, startPoint x: 424, startPoint y: 74, endPoint x: 437, endPoint y: 74, distance: 13.7
click at [437, 74] on div "**********" at bounding box center [459, 87] width 80 height 31
click at [443, 92] on div "**********" at bounding box center [459, 87] width 80 height 31
click at [289, 184] on app-date-cell "Draft 11:00-13:00 (2h) 0/1 RiksTVGallan pin Fredrikstad Quality Resort 1 Role P…" at bounding box center [294, 171] width 62 height 224
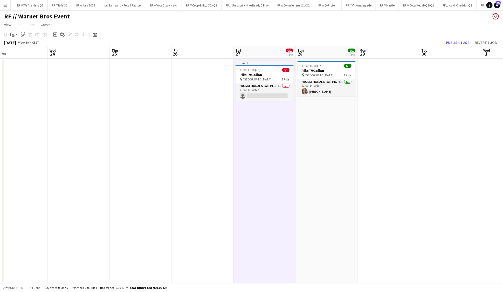
scroll to position [0, 139]
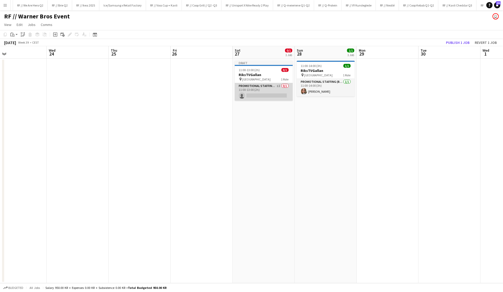
click at [268, 96] on app-card-role "Promotional Staffing (Brand Ambassadors) 1I 0/1 11:00-13:00 (2h) single-neutral…" at bounding box center [264, 92] width 58 height 18
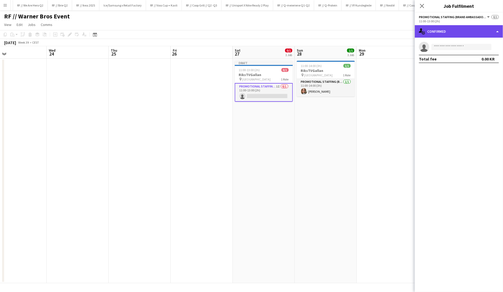
click at [475, 30] on div "single-neutral-actions-check-2 Confirmed" at bounding box center [459, 31] width 88 height 12
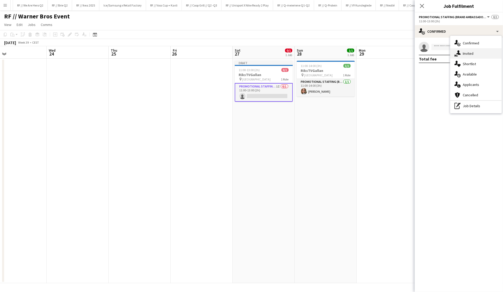
click at [476, 53] on div "single-neutral-actions-share-1 Invited" at bounding box center [475, 53] width 51 height 10
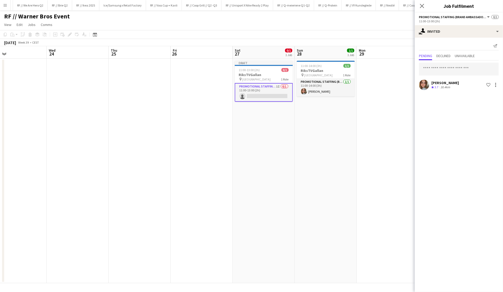
click at [367, 120] on app-date-cell at bounding box center [387, 171] width 62 height 224
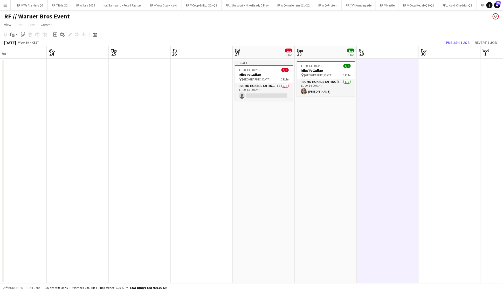
click at [453, 47] on app-board-header-date "Tue 30" at bounding box center [449, 52] width 62 height 12
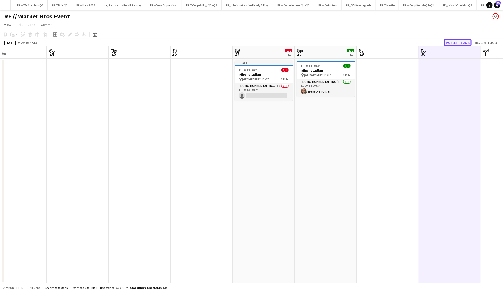
click at [453, 43] on button "Publish 1 job" at bounding box center [458, 42] width 28 height 7
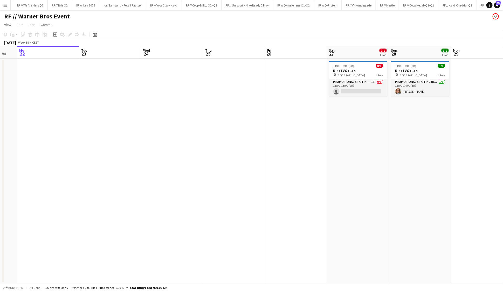
scroll to position [0, 233]
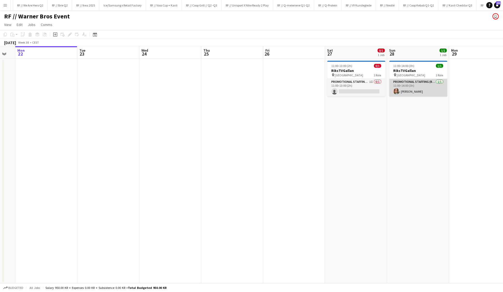
click at [403, 90] on app-card-role "Promotional Staffing (Brand Ambassadors) 1/1 11:00-14:00 (3h) Helena Nordby" at bounding box center [418, 88] width 58 height 18
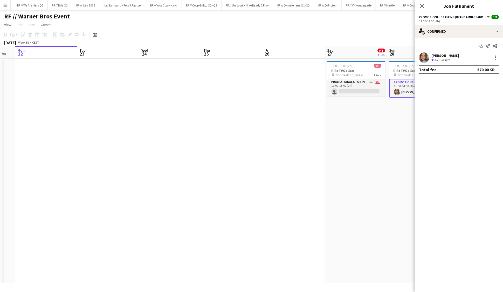
click at [429, 52] on div at bounding box center [424, 57] width 10 height 10
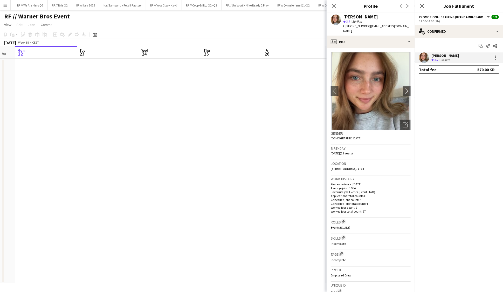
drag, startPoint x: 376, startPoint y: 164, endPoint x: 368, endPoint y: 164, distance: 7.5
click at [368, 164] on div "Location 219 Torpedalsveien, Halden, 1764" at bounding box center [371, 167] width 80 height 15
copy span "1764"
drag, startPoint x: 402, startPoint y: 27, endPoint x: 342, endPoint y: 16, distance: 60.8
click at [342, 16] on app-profile-header "Helena Nordby star 3.7 30.4km t. +4791315953 | helena.ilsjan@gmail.com" at bounding box center [370, 23] width 88 height 23
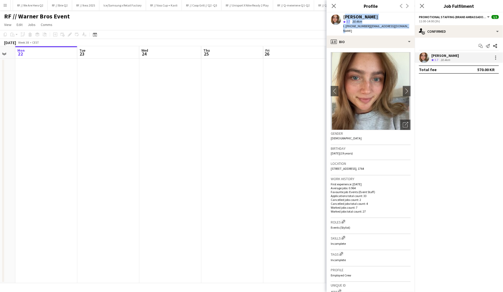
copy div "Helena Nordby star 3.7 30.4km t. +4791315953 | helena.ilsjan@gmail.com"
drag, startPoint x: 377, startPoint y: 163, endPoint x: 336, endPoint y: 164, distance: 41.0
click at [336, 164] on div "Location 219 Torpedalsveien, Halden, 1764" at bounding box center [371, 167] width 80 height 15
copy span "Torpedalsveien, Halden, 1764"
click at [332, 6] on icon "Close pop-in" at bounding box center [333, 5] width 5 height 5
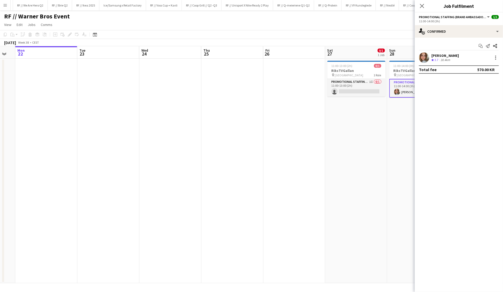
click at [426, 6] on div "Close pop-in" at bounding box center [422, 6] width 15 height 12
click at [422, 6] on icon at bounding box center [421, 5] width 5 height 5
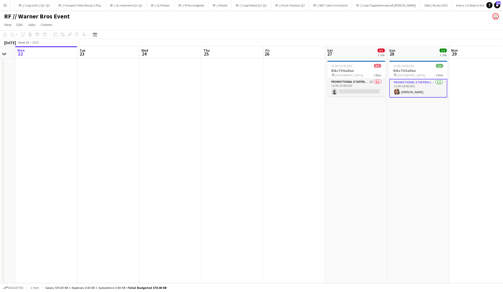
scroll to position [0, 323]
click at [289, 6] on button "RF // Kavli Cheddar Q3 Close" at bounding box center [290, 5] width 38 height 10
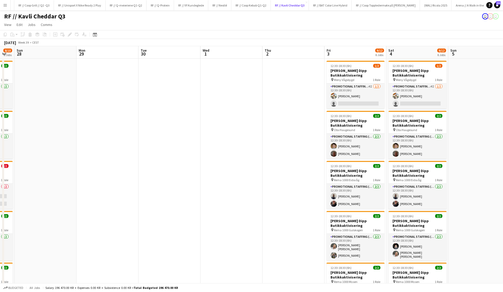
scroll to position [0, 181]
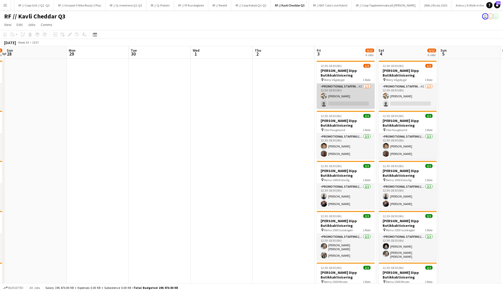
click at [338, 95] on app-card-role "Promotional Staffing (Promotional Staff) 4I 1/2 12:30-18:30 (6h) Caroline Hanse…" at bounding box center [346, 95] width 58 height 25
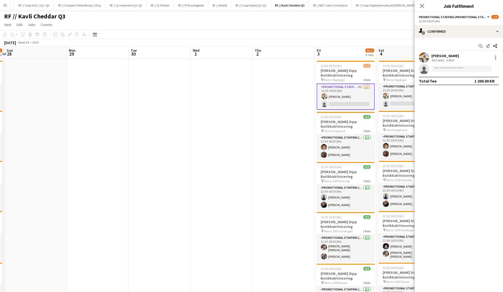
click at [448, 57] on div "Caroline Hansen" at bounding box center [444, 55] width 27 height 5
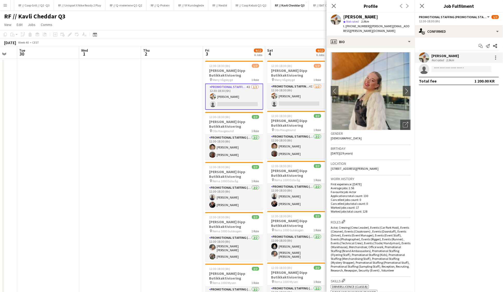
scroll to position [0, 172]
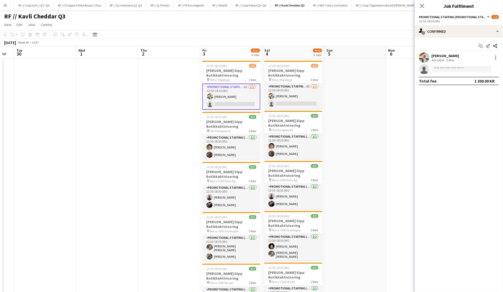
click at [423, 57] on app-user-avatar at bounding box center [424, 57] width 10 height 10
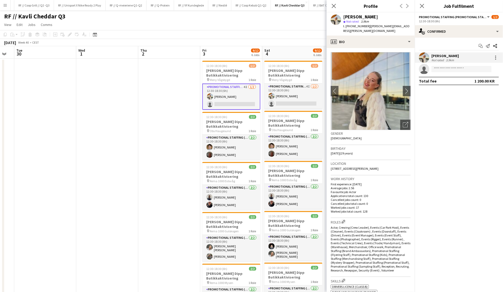
click at [182, 142] on app-date-cell at bounding box center [169, 215] width 62 height 313
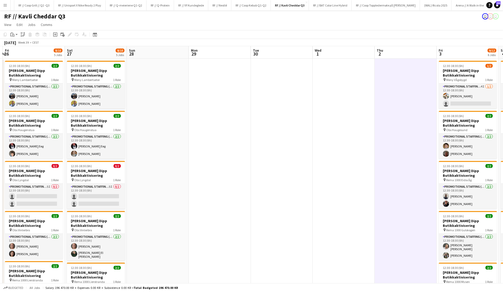
scroll to position [0, 247]
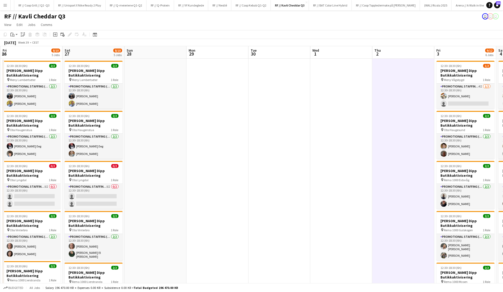
click at [303, 83] on app-date-cell at bounding box center [279, 215] width 62 height 313
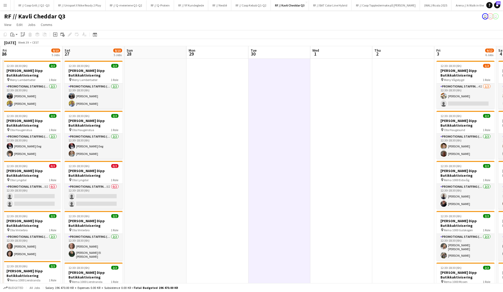
click at [303, 83] on app-date-cell at bounding box center [279, 215] width 62 height 313
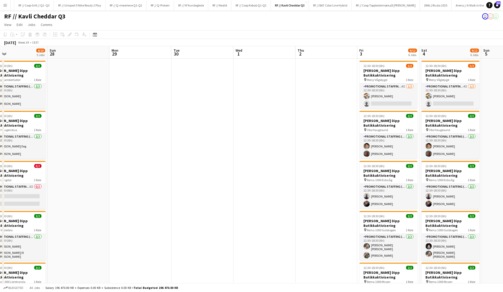
scroll to position [0, 209]
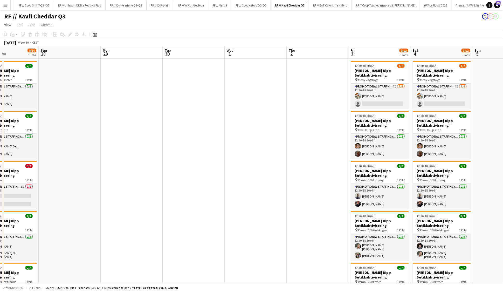
click at [323, 139] on app-date-cell at bounding box center [317, 215] width 62 height 313
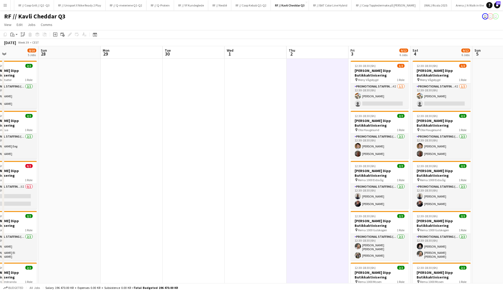
click at [323, 139] on app-date-cell at bounding box center [317, 215] width 62 height 313
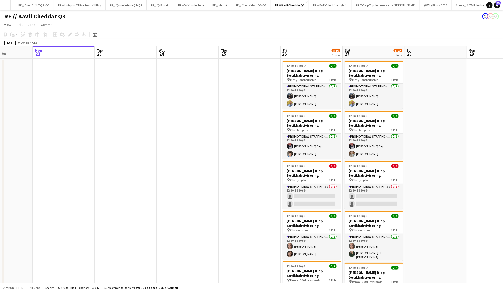
scroll to position [0, 151]
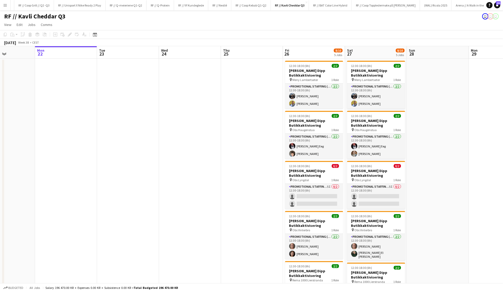
click at [190, 135] on app-date-cell at bounding box center [190, 215] width 62 height 313
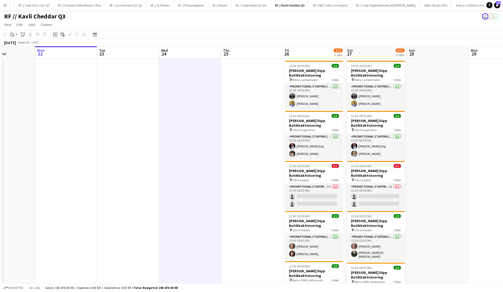
click at [190, 135] on app-date-cell at bounding box center [190, 215] width 62 height 313
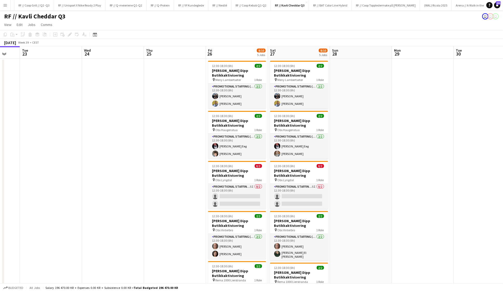
scroll to position [0, 106]
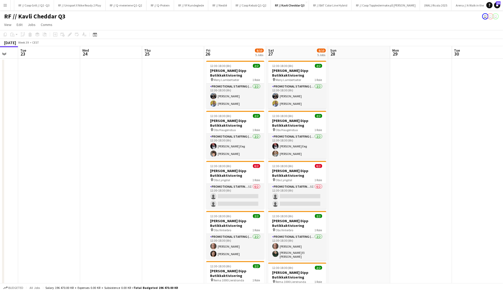
click at [182, 168] on app-date-cell at bounding box center [173, 215] width 62 height 313
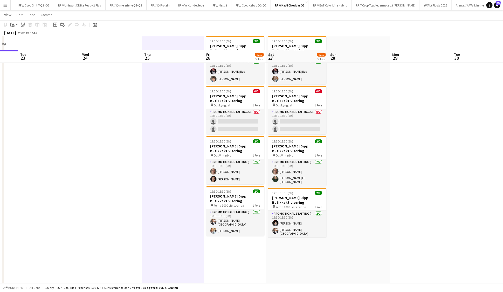
scroll to position [88, 0]
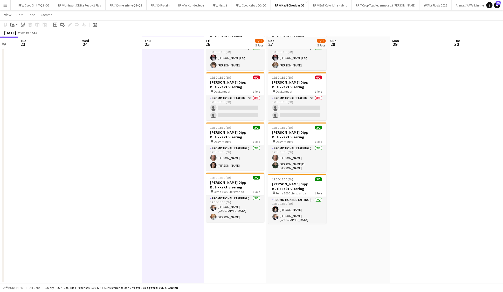
click at [182, 168] on app-date-cell at bounding box center [173, 126] width 62 height 313
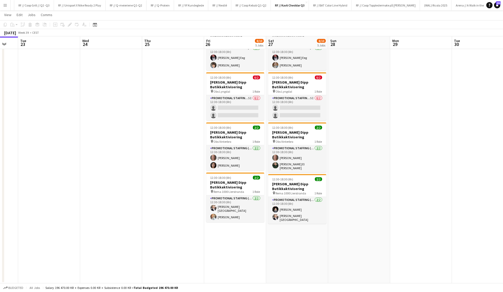
click at [188, 209] on app-date-cell at bounding box center [173, 126] width 62 height 313
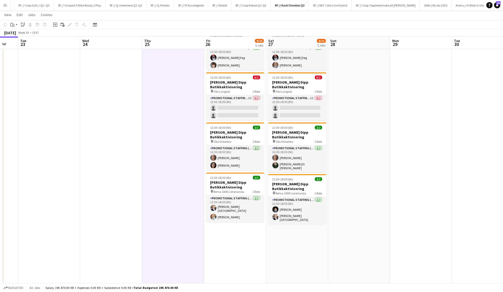
click at [188, 209] on app-date-cell at bounding box center [173, 126] width 62 height 313
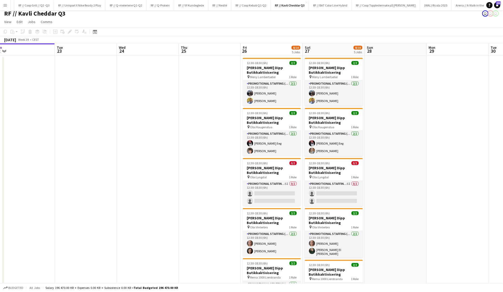
scroll to position [0, 0]
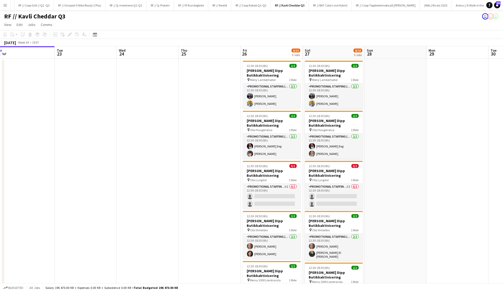
click at [202, 177] on app-date-cell at bounding box center [210, 215] width 62 height 313
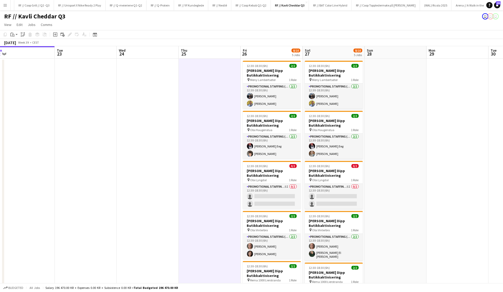
click at [202, 177] on app-date-cell at bounding box center [210, 215] width 62 height 313
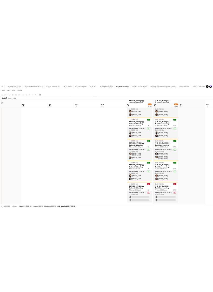
scroll to position [88, 0]
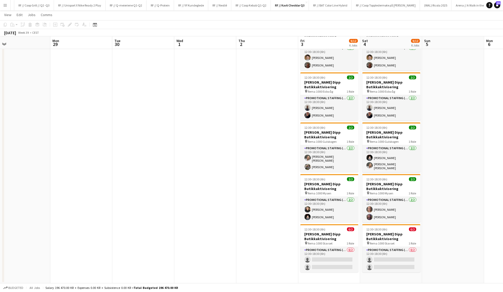
click at [248, 233] on app-date-cell at bounding box center [267, 126] width 62 height 313
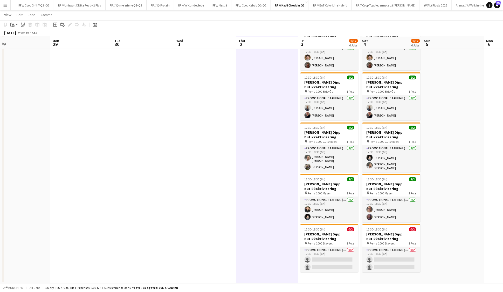
click at [248, 233] on app-date-cell at bounding box center [267, 126] width 62 height 313
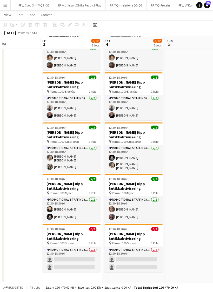
scroll to position [0, 209]
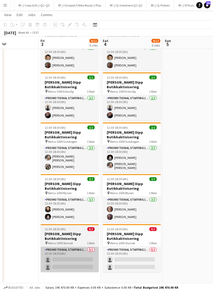
click at [79, 257] on app-card-role "Promotional Staffing (Promotional Staff) 0/2 12:30-18:30 (6h) single-neutral-ac…" at bounding box center [70, 259] width 58 height 25
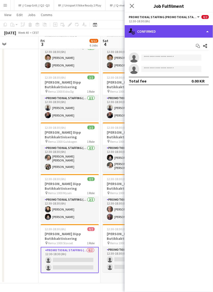
click at [167, 35] on div "single-neutral-actions-check-2 Confirmed" at bounding box center [168, 31] width 88 height 12
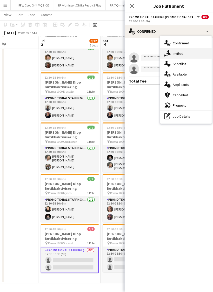
click at [173, 52] on span "Invited" at bounding box center [177, 53] width 11 height 5
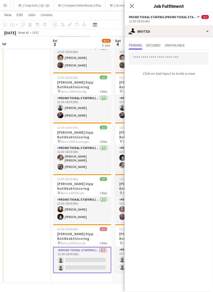
scroll to position [0, 197]
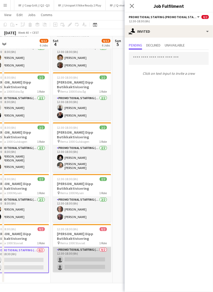
click at [77, 254] on app-card-role "Promotional Staffing (Promotional Staff) 0/2 12:30-18:30 (6h) single-neutral-ac…" at bounding box center [82, 259] width 58 height 25
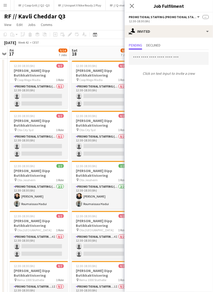
scroll to position [15, 0]
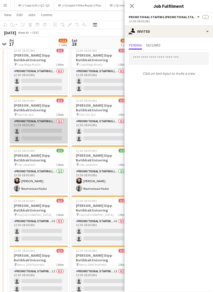
click at [39, 133] on app-card-role "Promotional Staffing (Promotional Staff) 0/2 12:30-18:30 (6h) single-neutral-ac…" at bounding box center [39, 130] width 58 height 25
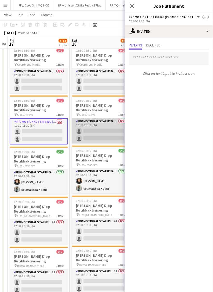
click at [87, 134] on app-card-role "Promotional Staffing (Promotional Staff) 0/2 12:30-18:30 (6h) single-neutral-ac…" at bounding box center [101, 130] width 58 height 25
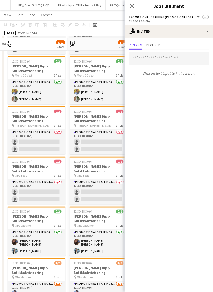
scroll to position [55, 0]
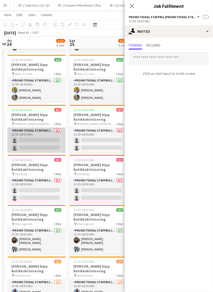
click at [44, 148] on app-card-role "Promotional Staffing (Promotional Staff) 0/2 12:30-18:30 (6h) single-neutral-ac…" at bounding box center [37, 140] width 58 height 25
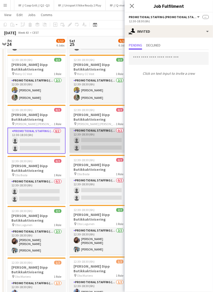
click at [81, 137] on app-card-role "Promotional Staffing (Promotional Staff) 0/2 12:30-18:30 (6h) single-neutral-ac…" at bounding box center [98, 140] width 58 height 25
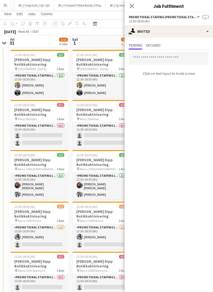
scroll to position [0, 0]
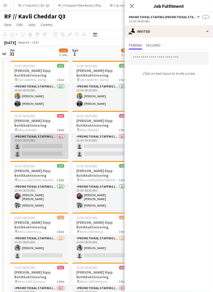
click at [45, 147] on app-card-role "Promotional Staffing (Promotional Staff) 0/2 12:30-18:30 (6h) single-neutral-ac…" at bounding box center [39, 146] width 58 height 25
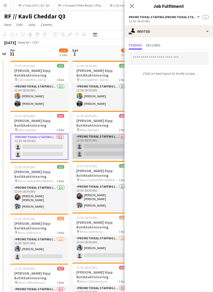
click at [89, 147] on app-card-role "Promotional Staffing (Promotional Staff) 0/2 12:30-18:30 (6h) single-neutral-ac…" at bounding box center [101, 146] width 58 height 25
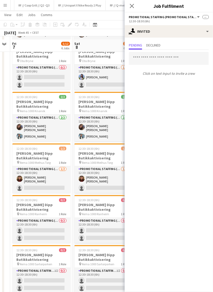
scroll to position [72, 0]
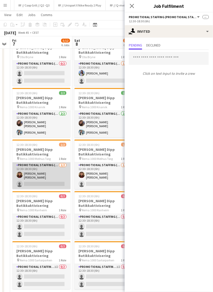
click at [57, 173] on app-card-role "Promotional Staffing (Promotional Staff) 1/2 12:30-18:30 (6h) Malin Wold Risan …" at bounding box center [41, 175] width 58 height 27
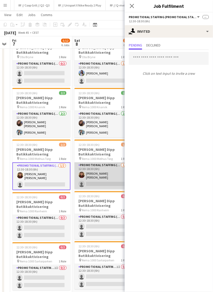
click at [95, 176] on app-card-role "Promotional Staffing (Promotional Staff) 1/2 12:30-18:30 (6h) Malin Wold Risan …" at bounding box center [103, 175] width 58 height 27
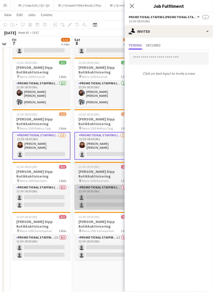
scroll to position [107, 0]
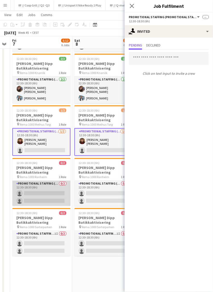
click at [55, 193] on app-card-role "Promotional Staffing (Promotional Staff) 0/2 12:30-18:30 (6h) single-neutral-ac…" at bounding box center [41, 193] width 58 height 25
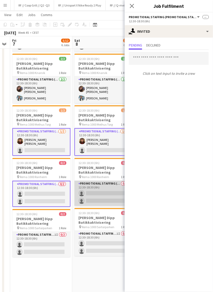
click at [100, 189] on app-card-role "Promotional Staffing (Promotional Staff) 0/2 12:30-18:30 (6h) single-neutral-ac…" at bounding box center [103, 193] width 58 height 25
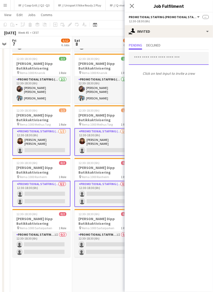
click at [157, 57] on input "text" at bounding box center [169, 58] width 80 height 13
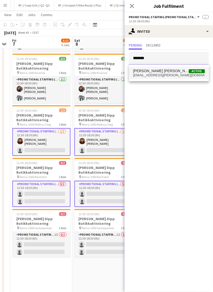
type input "*******"
click at [151, 69] on span "Andrine Mari Olsen" at bounding box center [160, 71] width 55 height 4
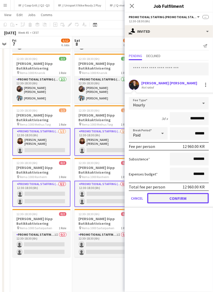
click at [182, 195] on button "Confirm" at bounding box center [177, 198] width 61 height 10
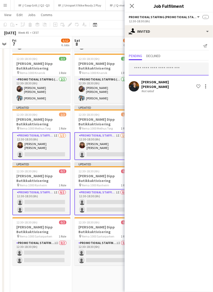
click at [155, 68] on input "text" at bounding box center [169, 68] width 80 height 13
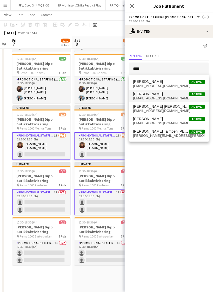
type input "****"
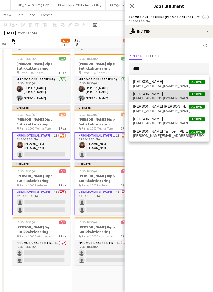
click at [159, 93] on span "Dina Helsem Active" at bounding box center [169, 94] width 72 height 4
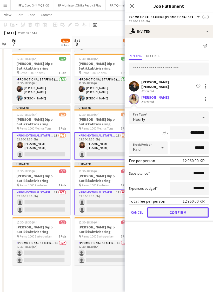
click at [178, 208] on button "Confirm" at bounding box center [177, 212] width 61 height 10
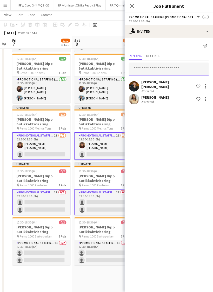
click at [143, 65] on input "text" at bounding box center [169, 68] width 80 height 13
type input "*"
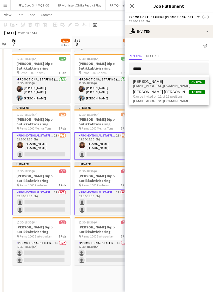
type input "*****"
click at [153, 85] on span "skappel.eskil@gmail.com" at bounding box center [169, 86] width 72 height 4
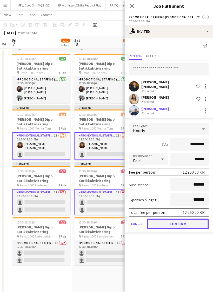
click at [177, 225] on button "Confirm" at bounding box center [177, 224] width 61 height 10
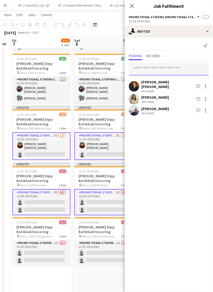
click at [155, 71] on input "text" at bounding box center [169, 68] width 80 height 13
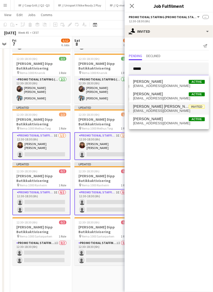
type input "*****"
click at [162, 106] on span "Jacob Andreas Reistad" at bounding box center [160, 106] width 55 height 4
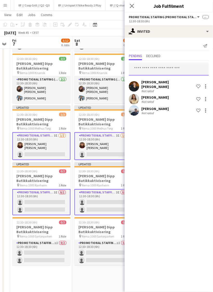
scroll to position [0, 0]
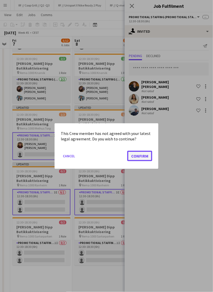
click at [143, 155] on button "Confirm" at bounding box center [139, 155] width 25 height 10
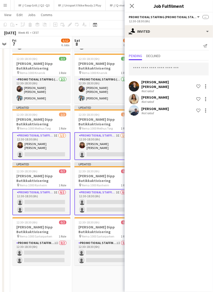
scroll to position [107, 0]
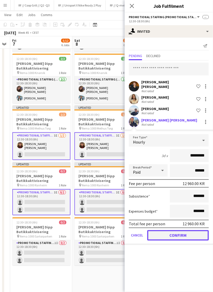
click at [167, 230] on button "Confirm" at bounding box center [177, 235] width 61 height 10
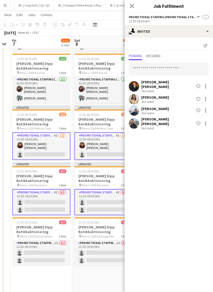
click at [135, 118] on app-user-avatar at bounding box center [134, 123] width 10 height 10
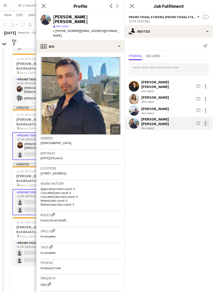
click at [206, 120] on div at bounding box center [205, 123] width 6 height 6
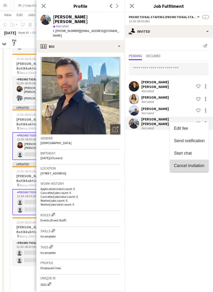
click at [185, 164] on span "Cancel invitation" at bounding box center [189, 165] width 30 height 4
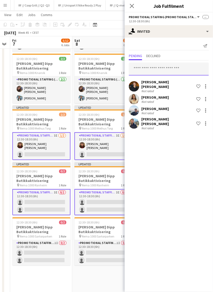
click at [167, 71] on input "text" at bounding box center [169, 68] width 80 height 13
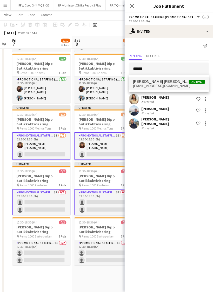
type input "******"
click at [168, 85] on span "loviselinde@gmail.com" at bounding box center [169, 86] width 72 height 4
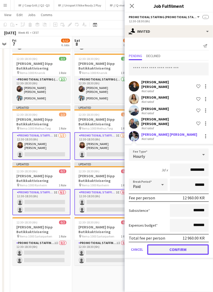
click at [176, 244] on button "Confirm" at bounding box center [177, 249] width 61 height 10
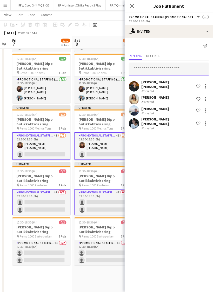
click at [158, 71] on input "text" at bounding box center [169, 68] width 80 height 13
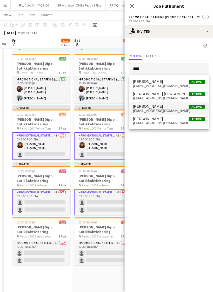
type input "****"
click at [171, 110] on span "majaseter126@gmail.com" at bounding box center [169, 111] width 72 height 4
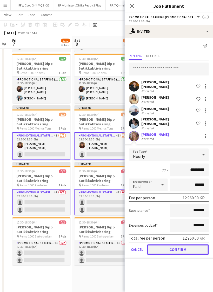
click at [173, 244] on button "Confirm" at bounding box center [177, 249] width 61 height 10
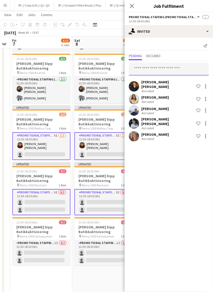
click at [148, 68] on input "text" at bounding box center [169, 68] width 80 height 13
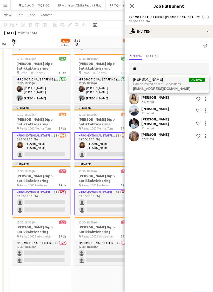
type input "*"
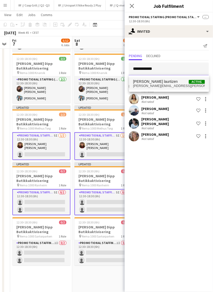
type input "**********"
click at [153, 86] on span "johanne.lauritzen@gmail.com" at bounding box center [169, 86] width 72 height 4
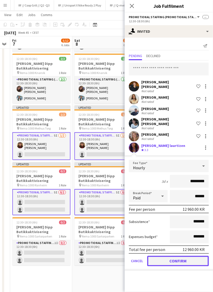
click at [173, 256] on button "Confirm" at bounding box center [177, 261] width 61 height 10
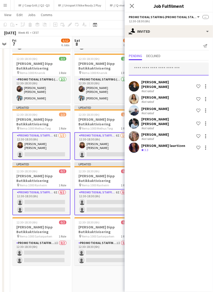
click at [147, 68] on input "text" at bounding box center [169, 68] width 80 height 13
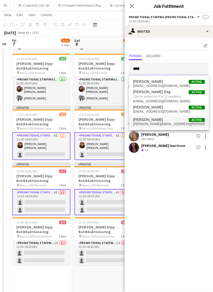
type input "****"
click at [154, 120] on span "Birk Sjølie Active" at bounding box center [169, 119] width 72 height 4
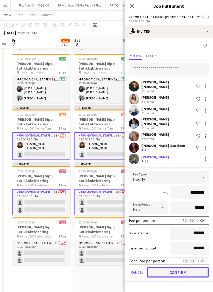
click at [177, 267] on button "Confirm" at bounding box center [177, 272] width 61 height 10
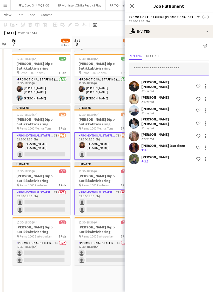
click at [141, 68] on input "text" at bounding box center [169, 68] width 80 height 13
type input "*"
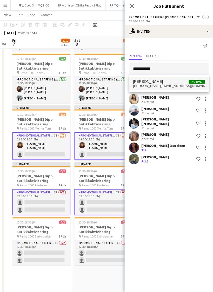
type input "**********"
click at [158, 84] on span "holm.erlend@gmail.com" at bounding box center [169, 86] width 72 height 4
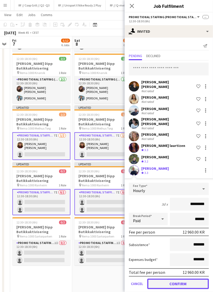
click at [175, 278] on button "Confirm" at bounding box center [177, 283] width 61 height 10
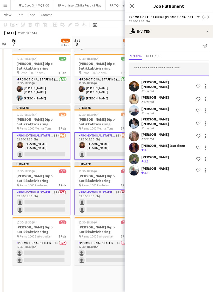
click at [158, 71] on input "text" at bounding box center [169, 68] width 80 height 13
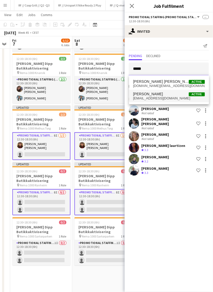
type input "*****"
click at [162, 96] on span "vaarinkl@gmail.com" at bounding box center [169, 98] width 72 height 4
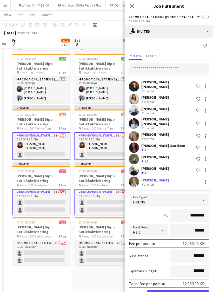
scroll to position [11, 0]
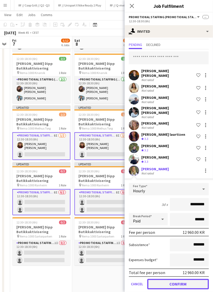
click at [172, 279] on button "Confirm" at bounding box center [177, 284] width 61 height 10
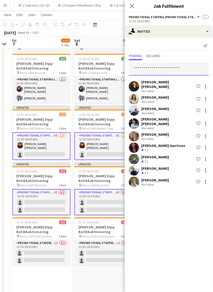
click at [159, 69] on input "text" at bounding box center [169, 68] width 80 height 13
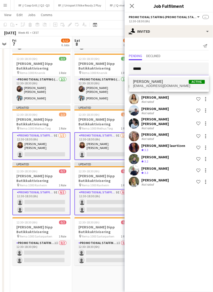
type input "*****"
click at [160, 85] on span "eirin@interra.no" at bounding box center [169, 86] width 72 height 4
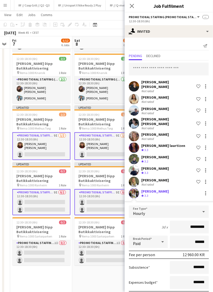
scroll to position [23, 0]
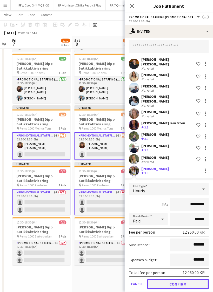
click at [174, 279] on button "Confirm" at bounding box center [177, 284] width 61 height 10
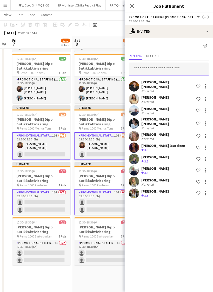
click at [154, 70] on input "text" at bounding box center [169, 68] width 80 height 13
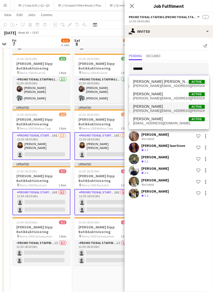
type input "******"
click at [165, 111] on span "helene.h.johansen@gmail.com" at bounding box center [169, 111] width 72 height 4
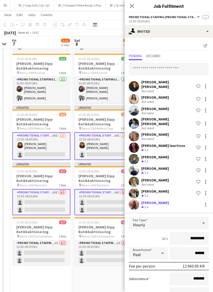
scroll to position [34, 0]
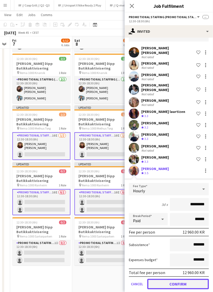
click at [181, 279] on button "Confirm" at bounding box center [177, 284] width 61 height 10
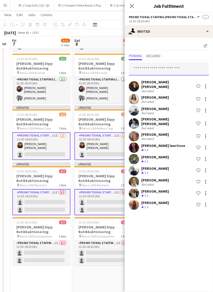
click at [152, 71] on input "text" at bounding box center [169, 68] width 80 height 13
click at [158, 71] on input "text" at bounding box center [169, 68] width 80 height 13
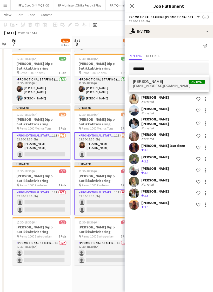
type input "*******"
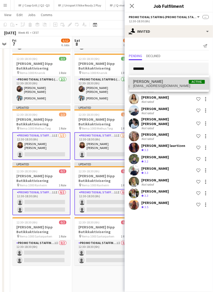
click at [159, 84] on span "bertinejohanne@outlook.com" at bounding box center [169, 86] width 72 height 4
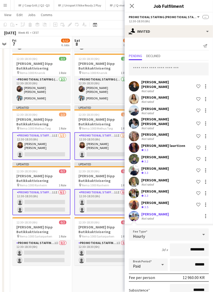
scroll to position [45, 0]
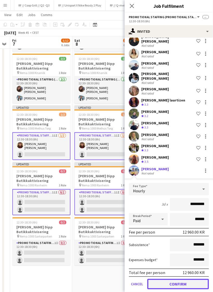
click at [174, 279] on button "Confirm" at bounding box center [177, 284] width 61 height 10
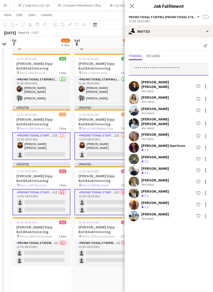
click at [157, 70] on input "text" at bounding box center [169, 68] width 80 height 13
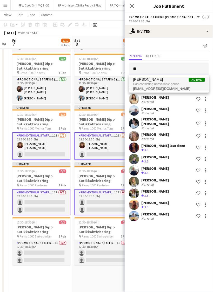
type input "*"
type input "**********"
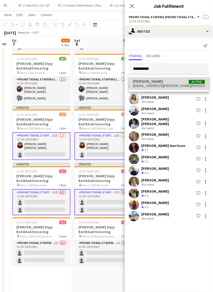
click at [164, 82] on span "Thea Bendixen Active" at bounding box center [169, 81] width 72 height 4
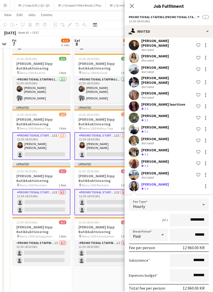
scroll to position [57, 0]
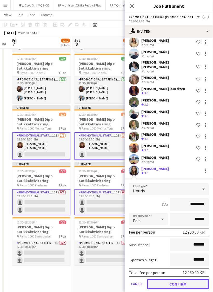
click at [180, 279] on button "Confirm" at bounding box center [177, 284] width 61 height 10
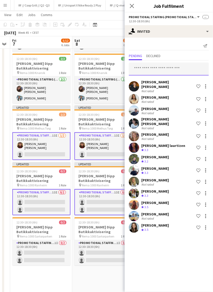
click at [151, 68] on input "text" at bounding box center [169, 68] width 80 height 13
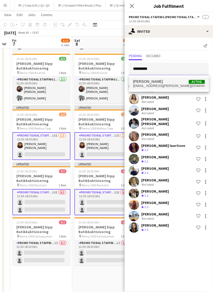
type input "*********"
click at [156, 88] on mat-option "Vilde Midtbø Active vilde.h.midtbo@gmail.com" at bounding box center [169, 83] width 80 height 12
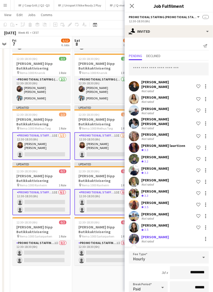
scroll to position [68, 0]
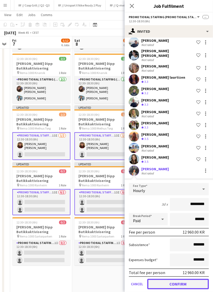
click at [178, 279] on button "Confirm" at bounding box center [177, 284] width 61 height 10
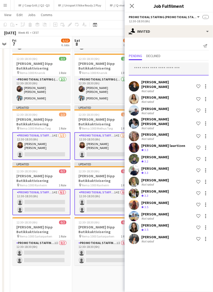
click at [155, 71] on input "text" at bounding box center [169, 68] width 80 height 13
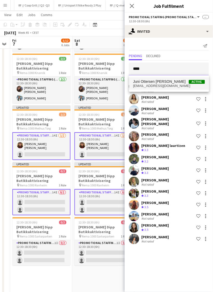
type input "****"
click at [160, 86] on span "juniohan@gmail.com" at bounding box center [169, 86] width 72 height 4
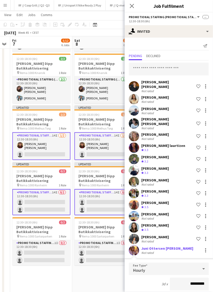
scroll to position [80, 0]
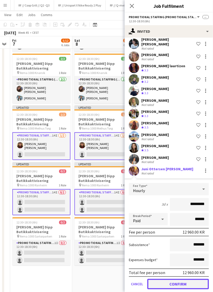
click at [169, 279] on button "Confirm" at bounding box center [177, 284] width 61 height 10
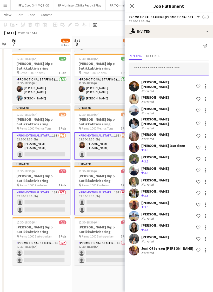
click at [157, 71] on input "text" at bounding box center [169, 68] width 80 height 13
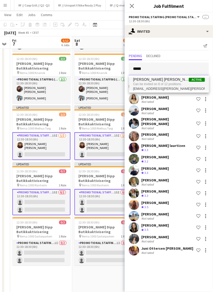
type input "*****"
click at [168, 85] on span "Can be invited on 8 of 12 positions." at bounding box center [169, 84] width 72 height 5
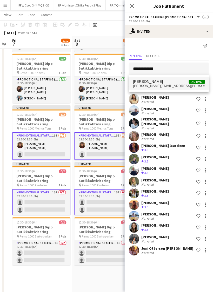
type input "**********"
click at [168, 82] on span "Isabella Solvang Active" at bounding box center [169, 81] width 72 height 4
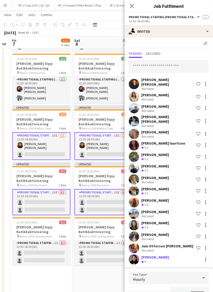
scroll to position [91, 0]
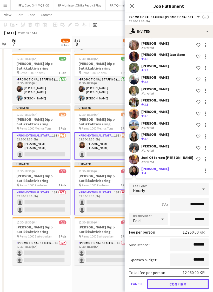
click at [167, 279] on button "Confirm" at bounding box center [177, 284] width 61 height 10
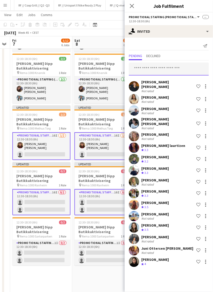
click at [154, 71] on input "text" at bounding box center [169, 68] width 80 height 13
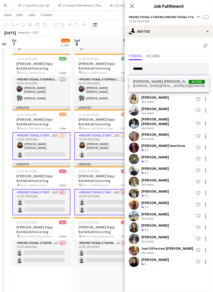
type input "******"
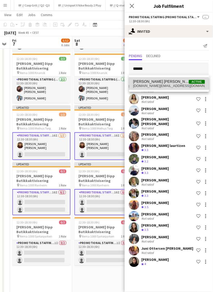
click at [150, 87] on span "vaarinn.am@gmail.com" at bounding box center [169, 86] width 72 height 4
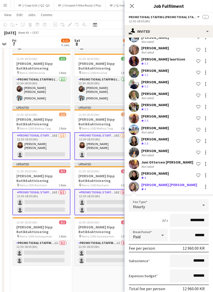
scroll to position [102, 0]
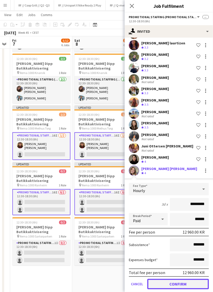
click at [174, 279] on button "Confirm" at bounding box center [177, 284] width 61 height 10
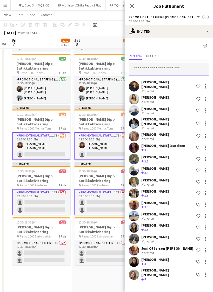
click at [160, 67] on input "text" at bounding box center [169, 68] width 80 height 13
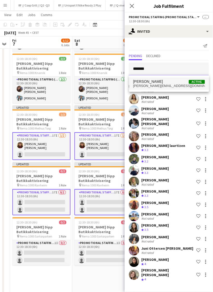
type input "*******"
click at [161, 83] on span "Khadija Hadui Active" at bounding box center [169, 81] width 72 height 4
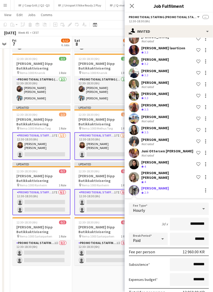
scroll to position [114, 0]
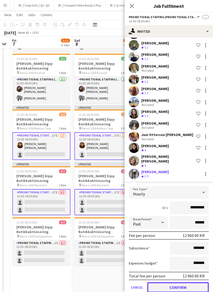
click at [173, 282] on button "Confirm" at bounding box center [177, 287] width 61 height 10
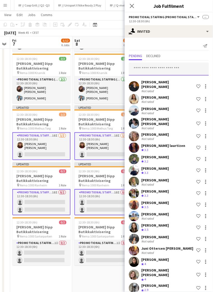
click at [153, 70] on input "text" at bounding box center [169, 68] width 80 height 13
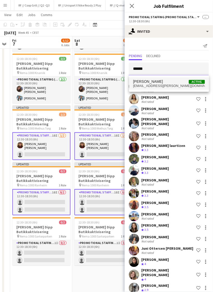
type input "******"
click at [148, 83] on span "Mia Dahling" at bounding box center [148, 81] width 30 height 4
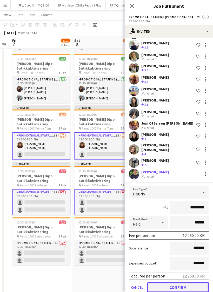
click at [163, 282] on button "Confirm" at bounding box center [177, 287] width 61 height 10
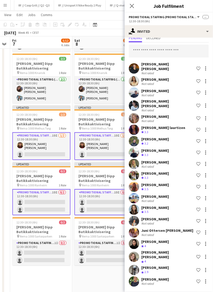
scroll to position [9, 0]
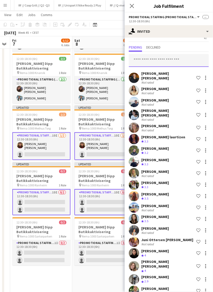
click at [157, 62] on input "text" at bounding box center [169, 60] width 80 height 13
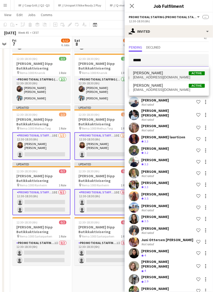
type input "*****"
click at [161, 77] on span "post@pattersonenk.com" at bounding box center [169, 77] width 72 height 4
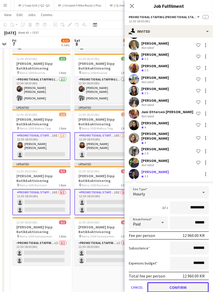
click at [172, 282] on button "Confirm" at bounding box center [177, 287] width 61 height 10
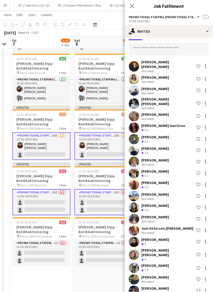
scroll to position [0, 0]
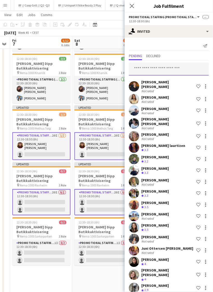
click at [156, 68] on input "text" at bounding box center [169, 68] width 80 height 13
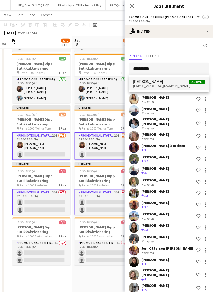
type input "**********"
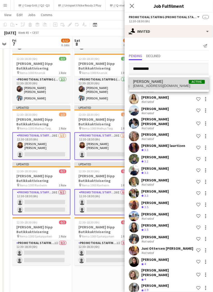
click at [160, 86] on span "norasml@live.no" at bounding box center [169, 86] width 72 height 4
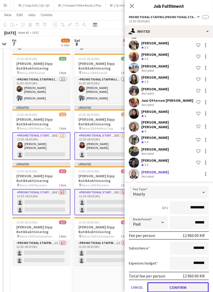
click at [169, 282] on button "Confirm" at bounding box center [177, 287] width 61 height 10
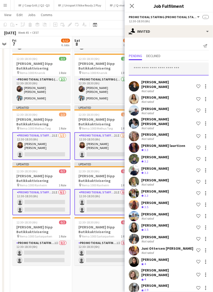
click at [145, 68] on input "text" at bounding box center [169, 68] width 80 height 13
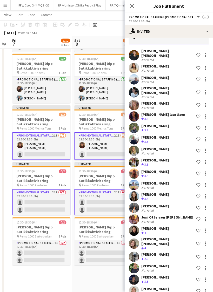
scroll to position [28, 0]
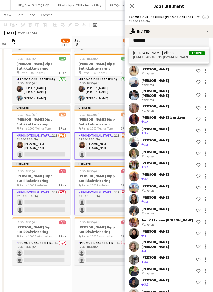
type input "********"
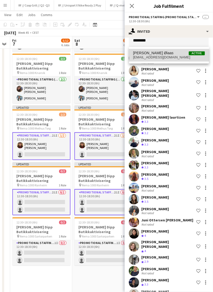
click at [153, 57] on span "marivegsetoiaas@gmail.com" at bounding box center [169, 57] width 72 height 4
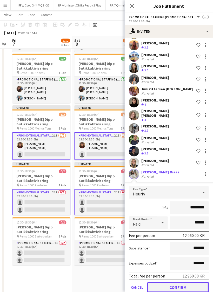
click at [170, 282] on button "Confirm" at bounding box center [177, 287] width 61 height 10
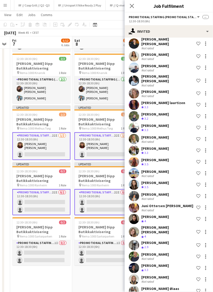
scroll to position [0, 0]
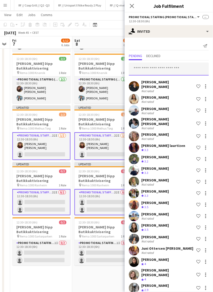
click at [152, 67] on input "text" at bounding box center [169, 68] width 80 height 13
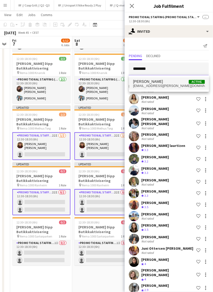
type input "*******"
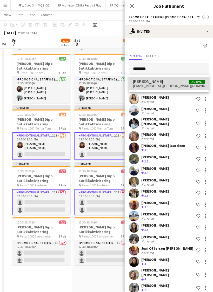
click at [156, 84] on span "camilla.kobb@gmail.com" at bounding box center [169, 86] width 72 height 4
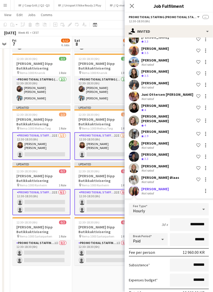
scroll to position [171, 0]
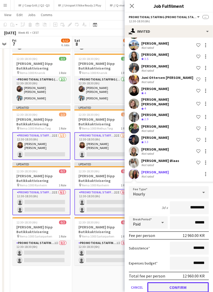
click at [167, 282] on button "Confirm" at bounding box center [177, 287] width 61 height 10
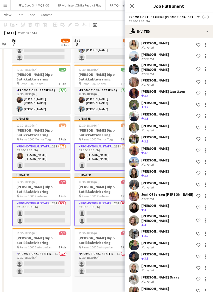
scroll to position [0, 0]
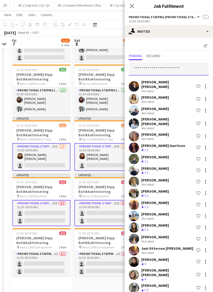
click at [156, 67] on input "text" at bounding box center [169, 68] width 80 height 13
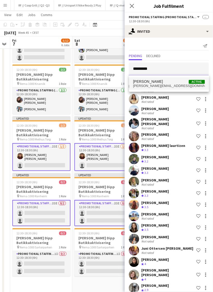
type input "*********"
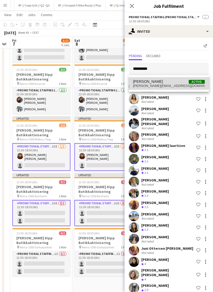
click at [159, 81] on span "Julie Herrevold Active" at bounding box center [169, 81] width 72 height 4
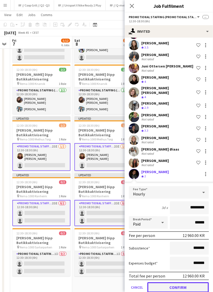
click at [176, 282] on button "Confirm" at bounding box center [177, 287] width 61 height 10
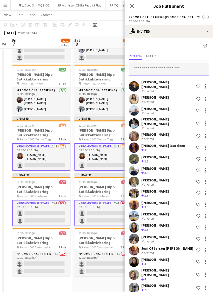
click at [156, 71] on input "text" at bounding box center [169, 68] width 80 height 13
type input "*"
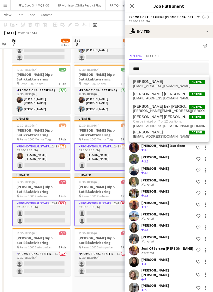
type input "****"
click at [162, 83] on span "Mina Helene Hansdatter Eira" at bounding box center [148, 81] width 30 height 4
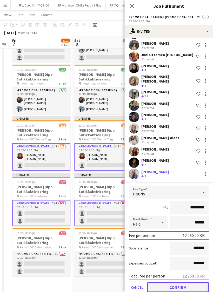
click at [171, 282] on button "Confirm" at bounding box center [177, 287] width 61 height 10
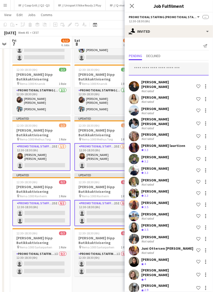
click at [155, 67] on input "text" at bounding box center [169, 68] width 80 height 13
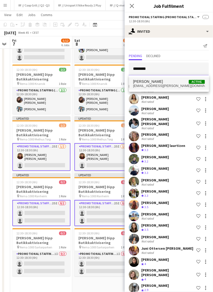
type input "********"
click at [157, 82] on span "Magnhild Hummel" at bounding box center [148, 81] width 30 height 4
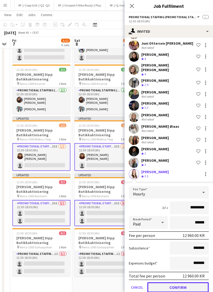
click at [172, 282] on button "Confirm" at bounding box center [177, 287] width 61 height 10
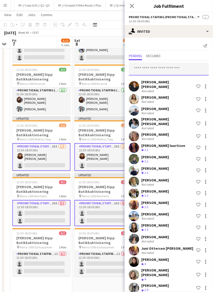
click at [151, 65] on input "text" at bounding box center [169, 68] width 80 height 13
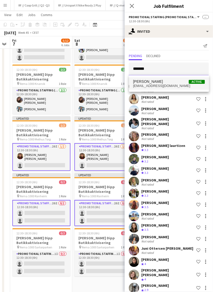
type input "*******"
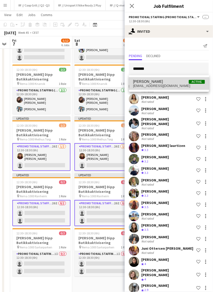
click at [162, 81] on span "Hanne Bomo Øygarden" at bounding box center [148, 81] width 30 height 4
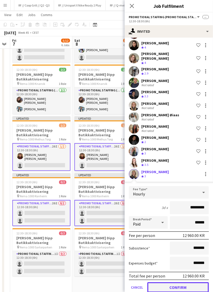
click at [173, 282] on button "Confirm" at bounding box center [177, 287] width 61 height 10
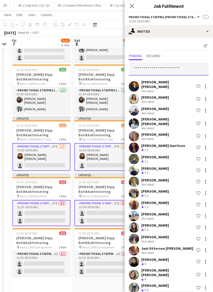
click at [146, 69] on input "text" at bounding box center [169, 68] width 80 height 13
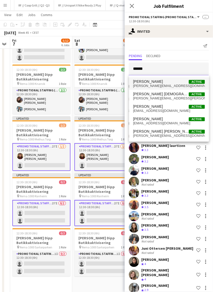
type input "******"
click at [158, 82] on span "Ingrid Flovall Active" at bounding box center [169, 81] width 72 height 4
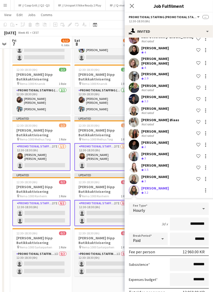
scroll to position [228, 0]
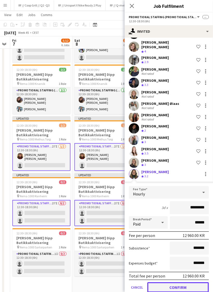
click at [167, 282] on button "Confirm" at bounding box center [177, 287] width 61 height 10
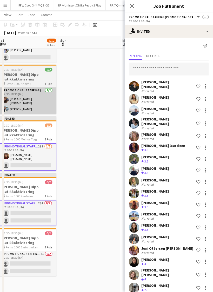
scroll to position [0, 194]
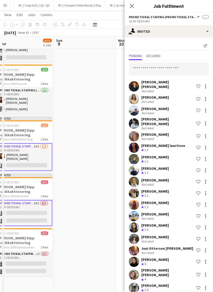
click at [102, 90] on app-date-cell at bounding box center [85, 146] width 62 height 368
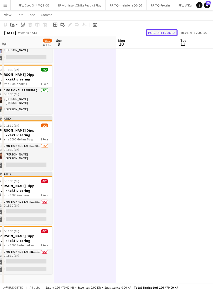
click at [166, 34] on button "Publish 12 jobs" at bounding box center [162, 32] width 32 height 7
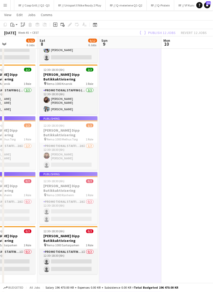
scroll to position [0, 142]
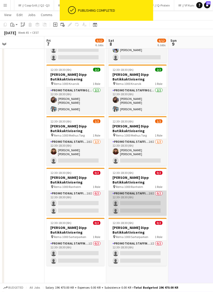
click at [135, 197] on app-card-role "Promotional Staffing (Promotional Staff) 28I 0/2 12:30-18:30 (6h) single-neutra…" at bounding box center [137, 203] width 58 height 25
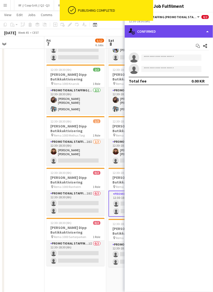
click at [180, 32] on div "single-neutral-actions-check-2 Confirmed" at bounding box center [168, 31] width 88 height 12
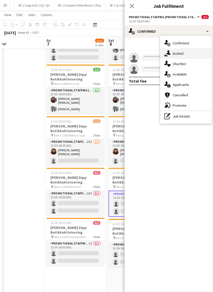
click at [182, 52] on span "Invited" at bounding box center [177, 53] width 11 height 5
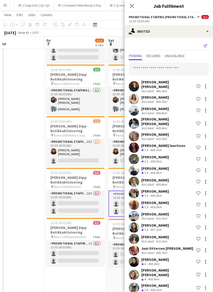
click at [204, 45] on icon "Send notification" at bounding box center [205, 46] width 4 height 4
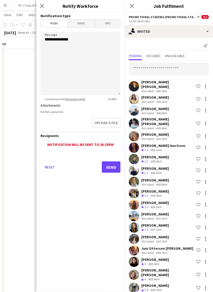
click at [104, 22] on span "SMS" at bounding box center [107, 23] width 25 height 8
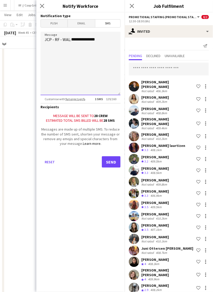
click at [72, 38] on textarea "**********" at bounding box center [80, 64] width 80 height 64
click at [105, 38] on textarea "**********" at bounding box center [80, 64] width 80 height 64
click at [75, 39] on textarea "**********" at bounding box center [80, 64] width 80 height 64
click at [81, 56] on textarea "**********" at bounding box center [80, 64] width 80 height 64
click at [70, 50] on textarea "**********" at bounding box center [80, 64] width 80 height 64
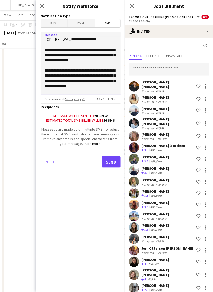
scroll to position [4, 0]
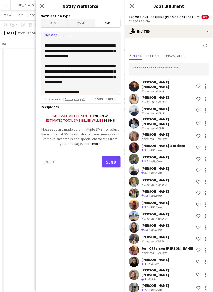
click at [85, 85] on textarea "**********" at bounding box center [80, 64] width 80 height 64
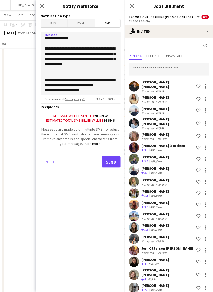
scroll to position [27, 0]
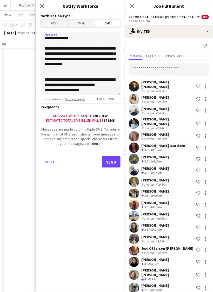
click at [91, 74] on textarea "**********" at bounding box center [80, 64] width 80 height 64
click at [96, 75] on textarea "**********" at bounding box center [80, 64] width 80 height 64
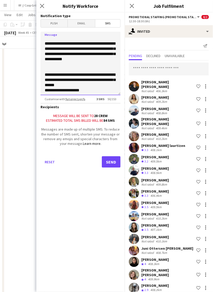
click at [94, 86] on textarea "**********" at bounding box center [80, 64] width 80 height 64
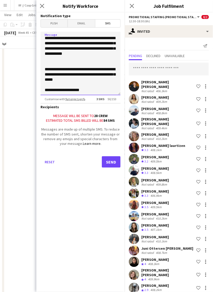
type textarea "**********"
click at [113, 163] on button "Send" at bounding box center [111, 161] width 19 height 11
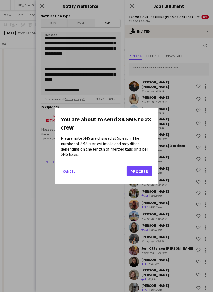
scroll to position [0, 0]
click at [135, 166] on button "Proceed" at bounding box center [139, 171] width 26 height 10
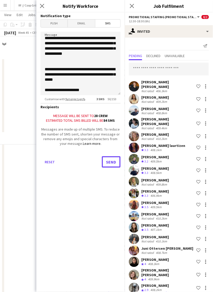
scroll to position [96, 0]
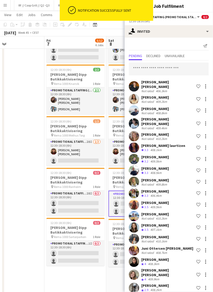
click at [133, 165] on app-user-avatar at bounding box center [134, 170] width 10 height 10
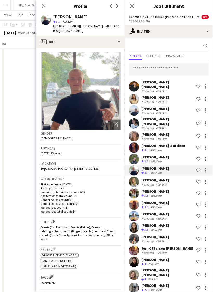
click at [133, 165] on app-user-avatar at bounding box center [134, 170] width 10 height 10
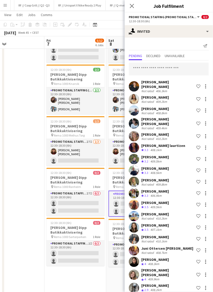
click at [23, 114] on app-date-cell at bounding box center [13, 143] width 62 height 363
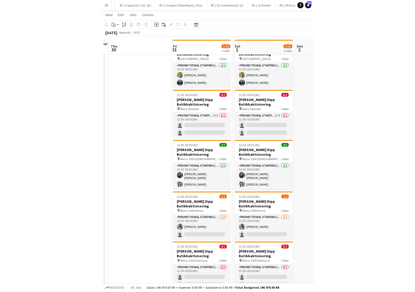
scroll to position [0, 0]
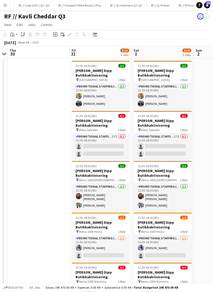
click at [50, 160] on app-date-cell at bounding box center [39, 240] width 62 height 363
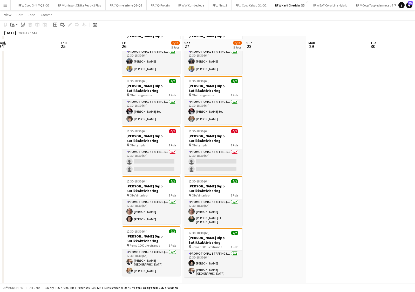
scroll to position [30, 0]
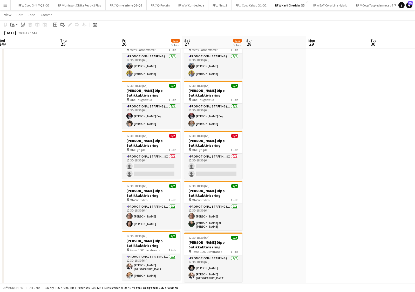
click at [101, 160] on app-date-cell at bounding box center [89, 210] width 62 height 363
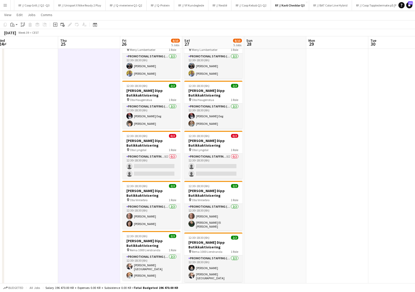
scroll to position [0, 0]
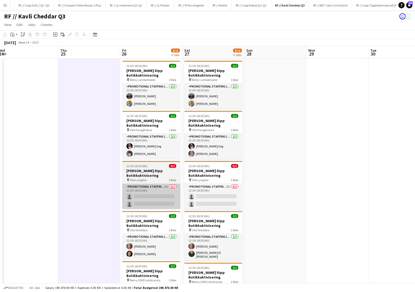
click at [159, 192] on app-card-role "Promotional Staffing (Promotional Staff) 5I 0/2 12:30-18:30 (6h) single-neutral…" at bounding box center [151, 196] width 58 height 25
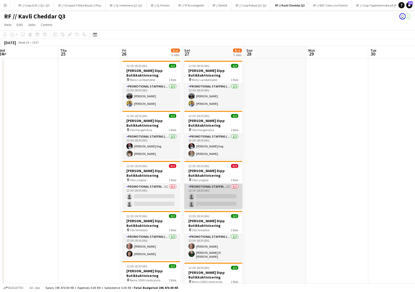
click at [201, 192] on app-card-role "Promotional Staffing (Promotional Staff) 5I 0/2 12:30-18:30 (6h) single-neutral…" at bounding box center [213, 196] width 58 height 25
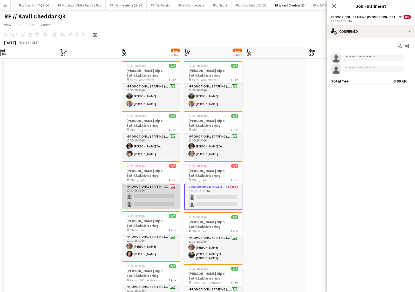
click at [164, 194] on app-card-role "Promotional Staffing (Promotional Staff) 5I 0/2 12:30-18:30 (6h) single-neutral…" at bounding box center [151, 196] width 58 height 25
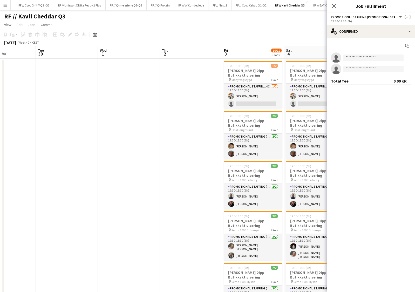
scroll to position [0, 217]
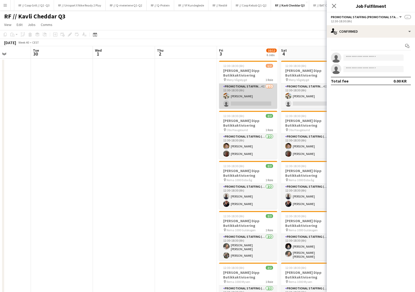
click at [260, 103] on app-card-role "Promotional Staffing (Promotional Staff) 4I 1/2 12:30-18:30 (6h) Caroline Hanse…" at bounding box center [248, 95] width 58 height 25
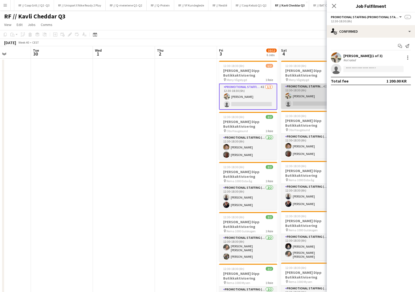
click at [298, 101] on app-card-role "Promotional Staffing (Promotional Staff) 4I 1/2 12:30-18:30 (6h) Caroline Hanse…" at bounding box center [310, 95] width 58 height 25
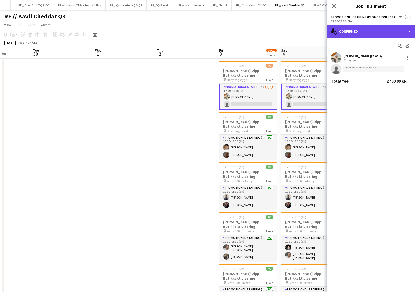
click at [362, 31] on div "single-neutral-actions-check-2 Confirmed" at bounding box center [370, 31] width 88 height 12
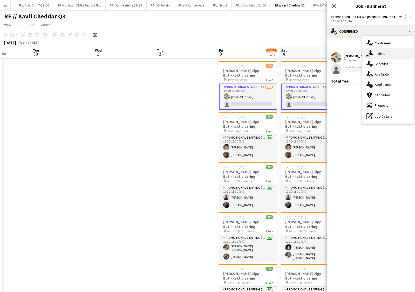
click at [381, 50] on div "single-neutral-actions-share-1 Invited" at bounding box center [387, 53] width 51 height 10
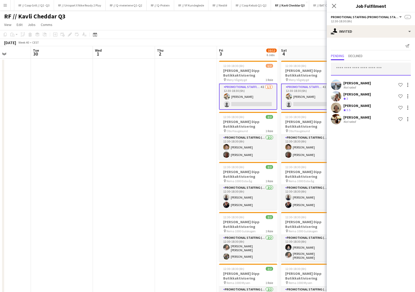
click at [363, 71] on input "text" at bounding box center [371, 68] width 80 height 13
type input "*****"
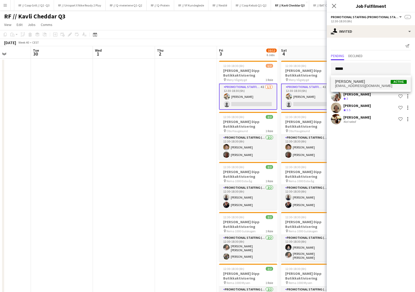
click at [358, 82] on span "Oline Haarklau Govertsen" at bounding box center [350, 81] width 30 height 4
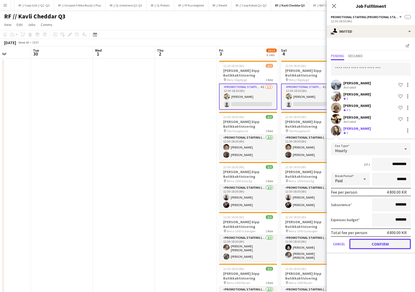
click at [374, 242] on button "Confirm" at bounding box center [379, 244] width 61 height 10
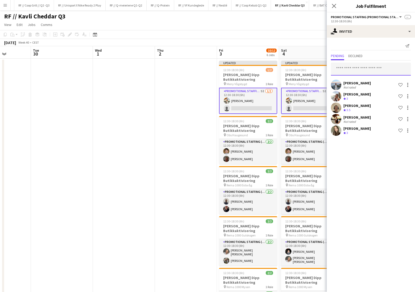
click at [363, 67] on input "text" at bounding box center [371, 68] width 80 height 13
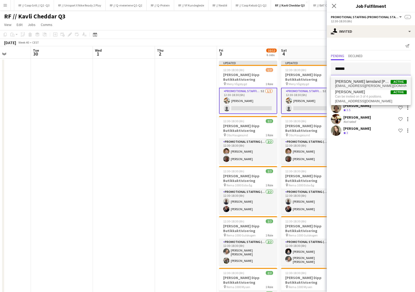
type input "******"
click at [372, 82] on span "Helena lømsland Breive" at bounding box center [362, 81] width 55 height 4
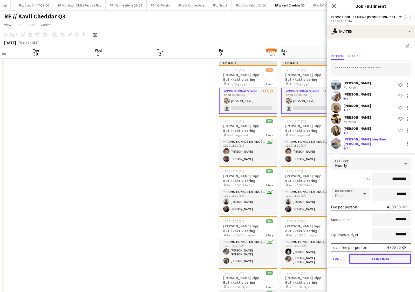
click at [376, 253] on button "Confirm" at bounding box center [379, 258] width 61 height 10
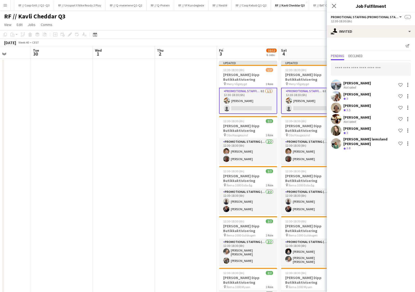
click at [175, 141] on app-date-cell at bounding box center [186, 240] width 62 height 363
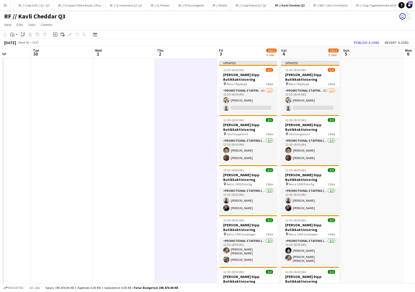
click at [175, 141] on app-date-cell at bounding box center [186, 240] width 62 height 363
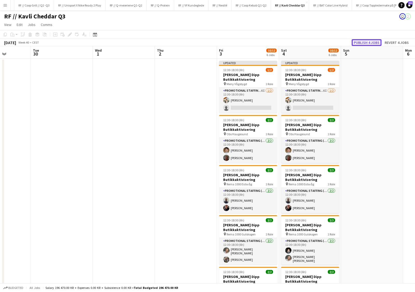
click at [362, 42] on button "Publish 4 jobs" at bounding box center [366, 42] width 30 height 7
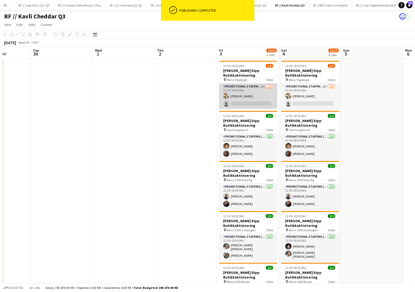
click at [243, 98] on app-card-role "Promotional Staffing (Promotional Staff) 6I 1/2 12:30-18:30 (6h) Caroline Hanse…" at bounding box center [248, 95] width 58 height 25
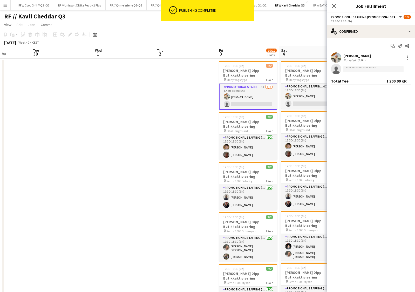
click at [361, 53] on div "Caroline Hansen" at bounding box center [356, 55] width 27 height 5
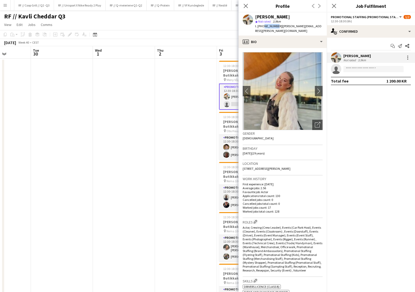
drag, startPoint x: 274, startPoint y: 25, endPoint x: 262, endPoint y: 25, distance: 12.5
click at [262, 25] on span "t. +4797551480" at bounding box center [268, 26] width 27 height 4
copy span "97551480"
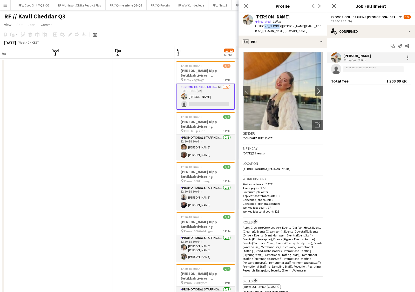
scroll to position [0, 206]
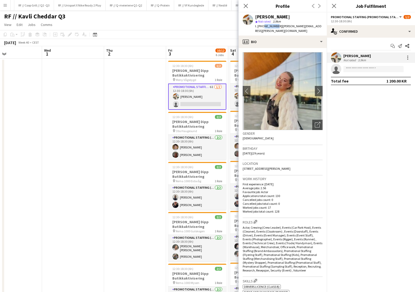
click at [156, 97] on app-date-cell at bounding box center [135, 240] width 62 height 363
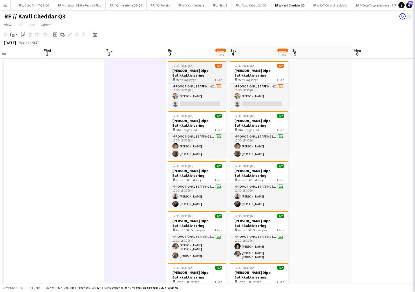
click at [185, 75] on h3 "Kavli Cheddar Dipp Butikkaktivisering" at bounding box center [197, 72] width 58 height 9
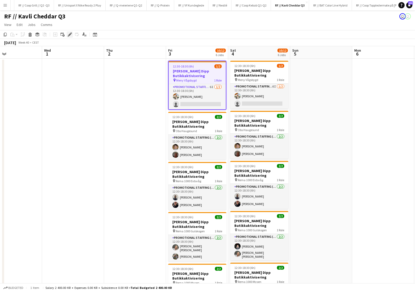
click at [68, 36] on icon "Edit" at bounding box center [70, 34] width 4 height 4
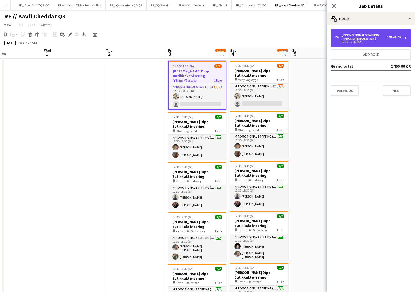
click at [370, 40] on div "Promotional Staffing (Promotional Staff)" at bounding box center [363, 36] width 45 height 7
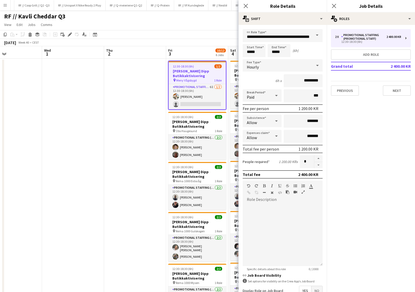
click at [134, 137] on app-date-cell at bounding box center [135, 240] width 62 height 363
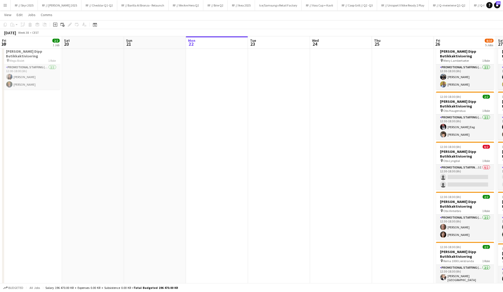
scroll to position [0, 145]
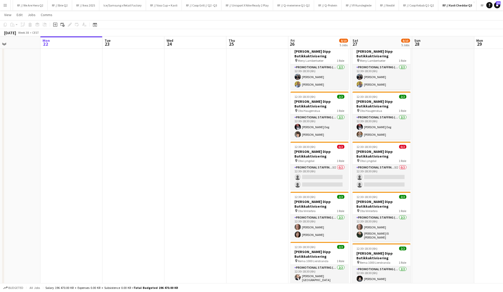
click at [7, 5] on button "Menu" at bounding box center [5, 5] width 10 height 10
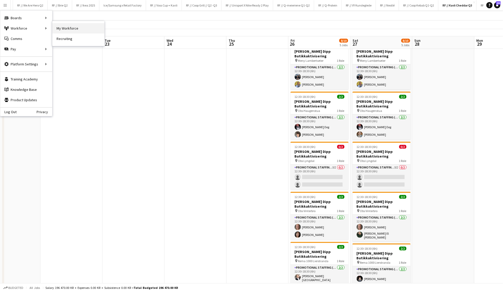
click at [72, 32] on link "My Workforce" at bounding box center [78, 28] width 52 height 10
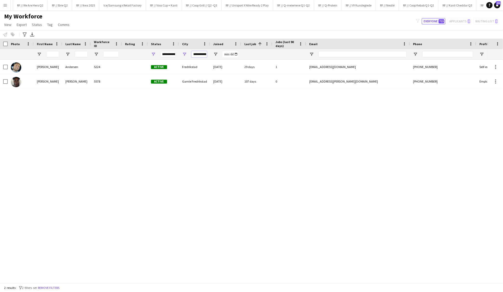
click at [197, 55] on input "**********" at bounding box center [199, 54] width 16 height 6
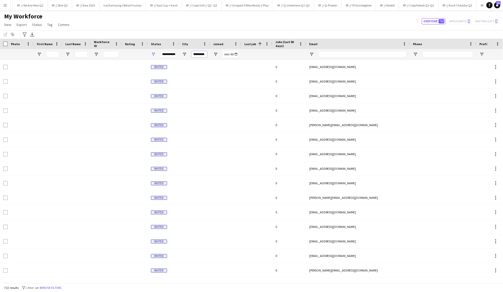
scroll to position [0, 1]
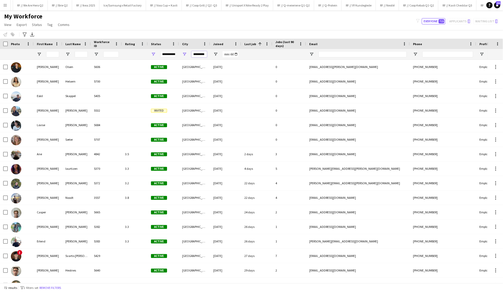
type input "*********"
click at [107, 25] on div "My Workforce View Views Default view New view Update view Delete view Edit name…" at bounding box center [251, 21] width 503 height 18
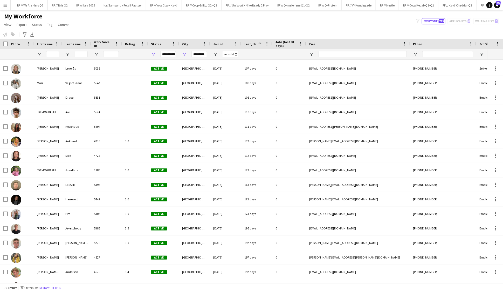
scroll to position [478, 0]
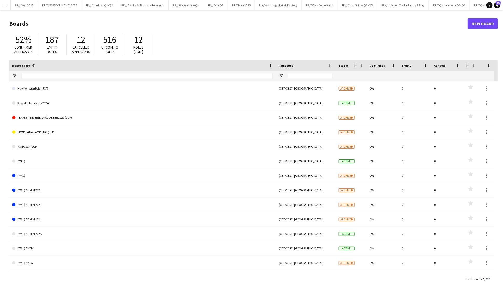
scroll to position [0, 486]
click at [5, 4] on app-icon "Menu" at bounding box center [5, 5] width 4 height 4
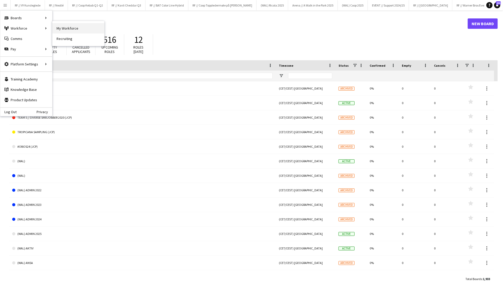
click at [71, 25] on link "My Workforce" at bounding box center [78, 28] width 52 height 10
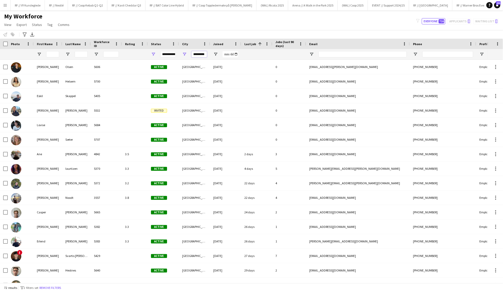
click at [198, 54] on input "*********" at bounding box center [199, 54] width 16 height 6
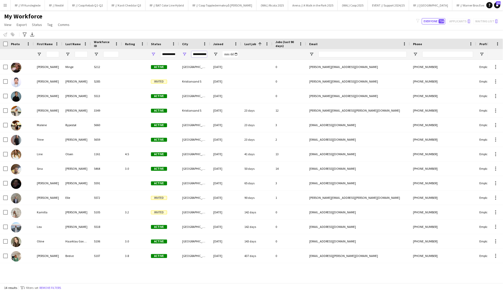
scroll to position [0, 3]
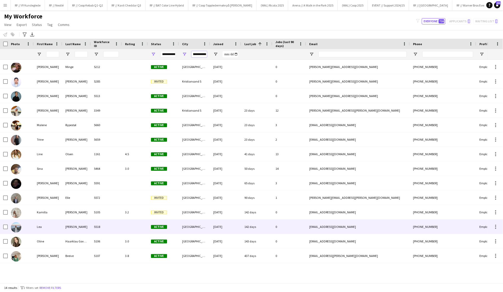
type input "**********"
click at [78, 229] on div "[PERSON_NAME]" at bounding box center [76, 226] width 29 height 14
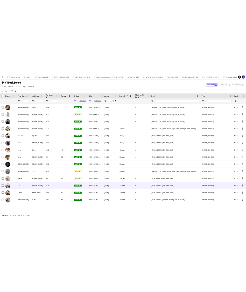
scroll to position [0, 0]
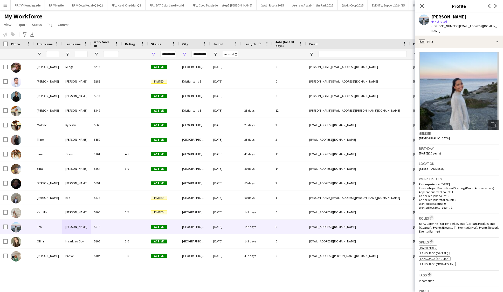
drag, startPoint x: 464, startPoint y: 18, endPoint x: 432, endPoint y: 17, distance: 31.6
click at [432, 17] on div "[PERSON_NAME]" at bounding box center [464, 17] width 67 height 5
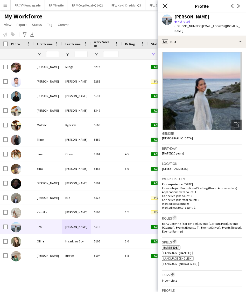
click at [166, 6] on icon "Close pop-in" at bounding box center [165, 5] width 5 height 5
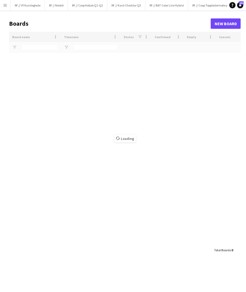
type input "**"
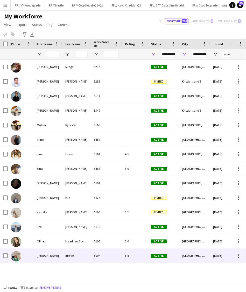
click at [69, 255] on div "Breive" at bounding box center [76, 255] width 29 height 14
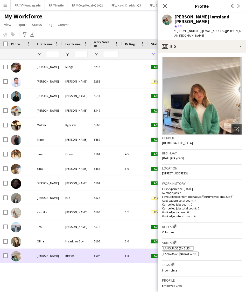
click at [69, 255] on div "Breive" at bounding box center [76, 255] width 29 height 14
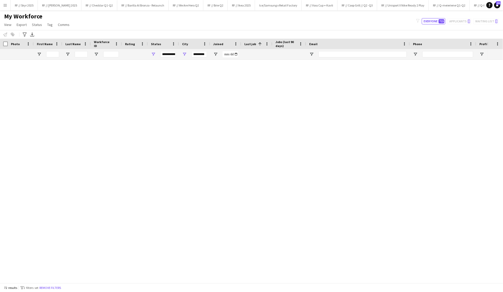
scroll to position [822, 0]
